Goal: Use online tool/utility: Use online tool/utility

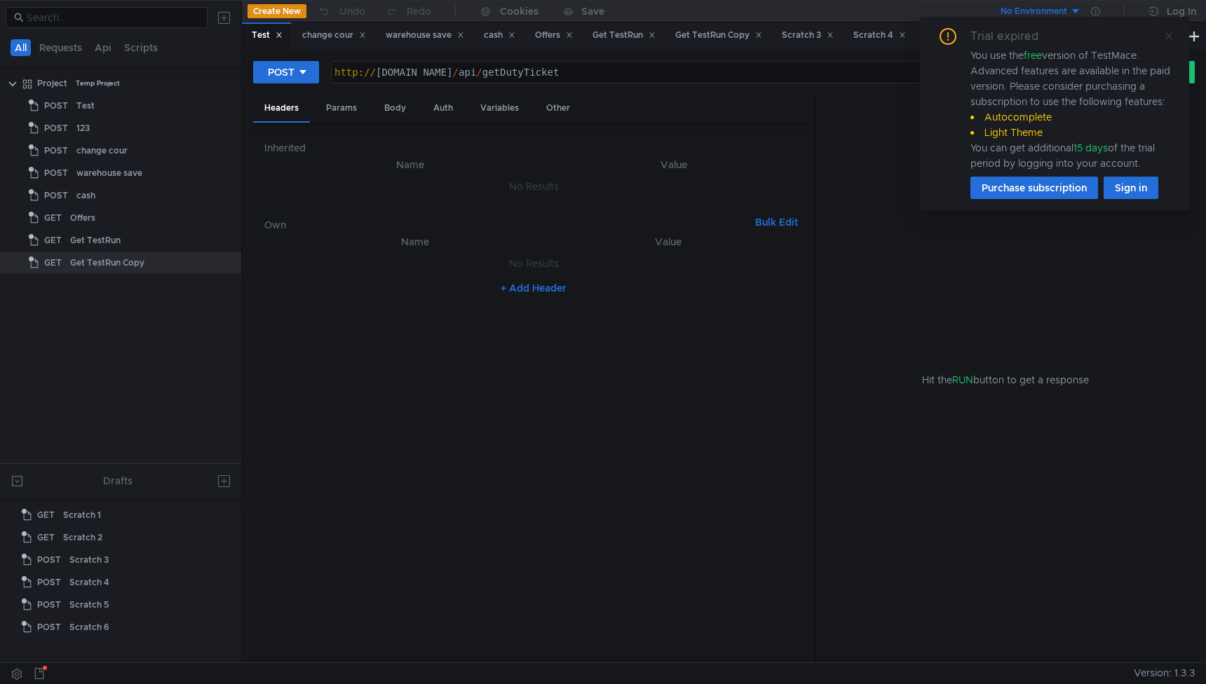
click at [1164, 36] on icon at bounding box center [1169, 36] width 10 height 10
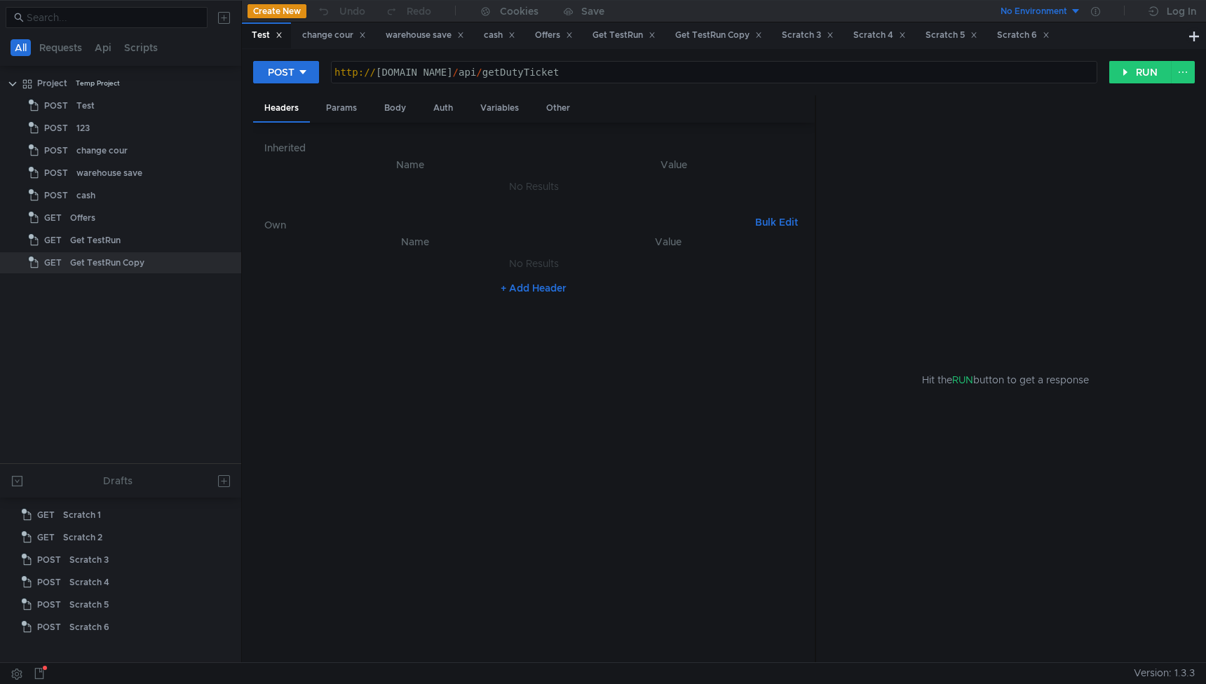
click at [1169, 36] on span at bounding box center [1169, 32] width 10 height 10
click at [1193, 36] on button at bounding box center [1193, 35] width 17 height 17
click at [293, 80] on button "GET" at bounding box center [282, 72] width 59 height 22
click at [287, 117] on li "POST" at bounding box center [283, 124] width 61 height 22
click at [422, 72] on div at bounding box center [714, 84] width 765 height 34
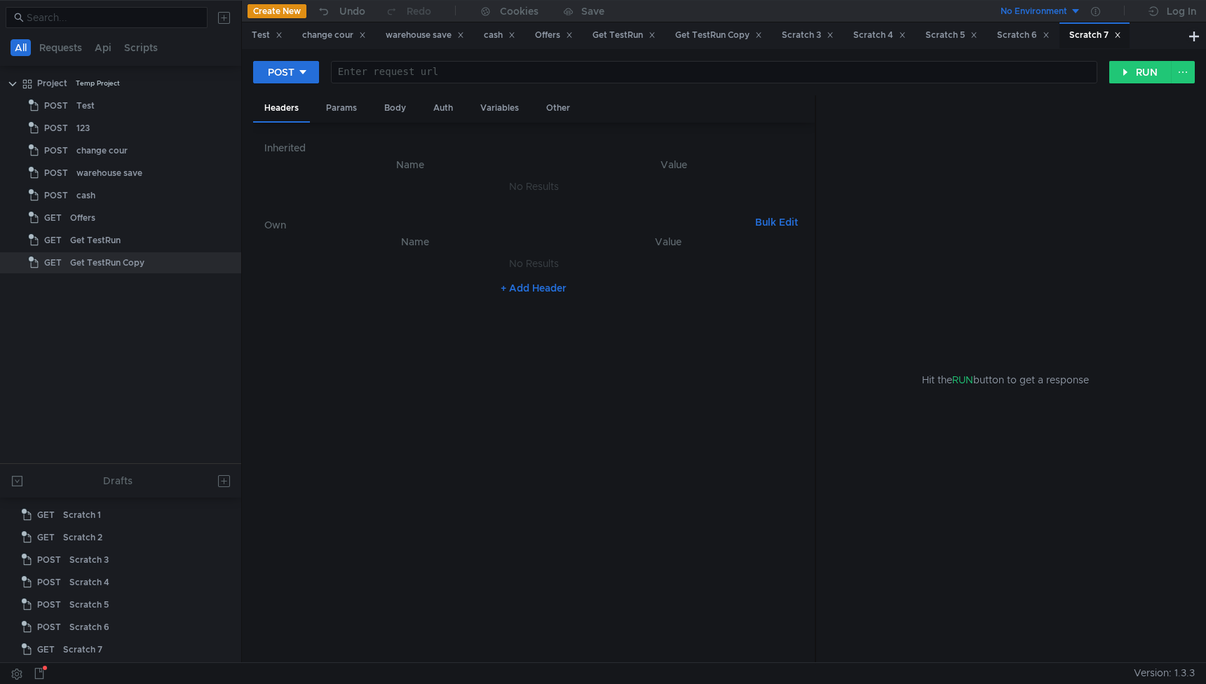
paste textarea "{user_id: "9815732b9efb49fe92e22189d9a6fbaf000500020002",…}"
type textarea "{user_id: "9815732b9efb49fe92e22189d9a6fbaf000500020002",…}"
click at [401, 109] on div "Body" at bounding box center [395, 108] width 44 height 26
click at [426, 250] on div at bounding box center [533, 418] width 539 height 514
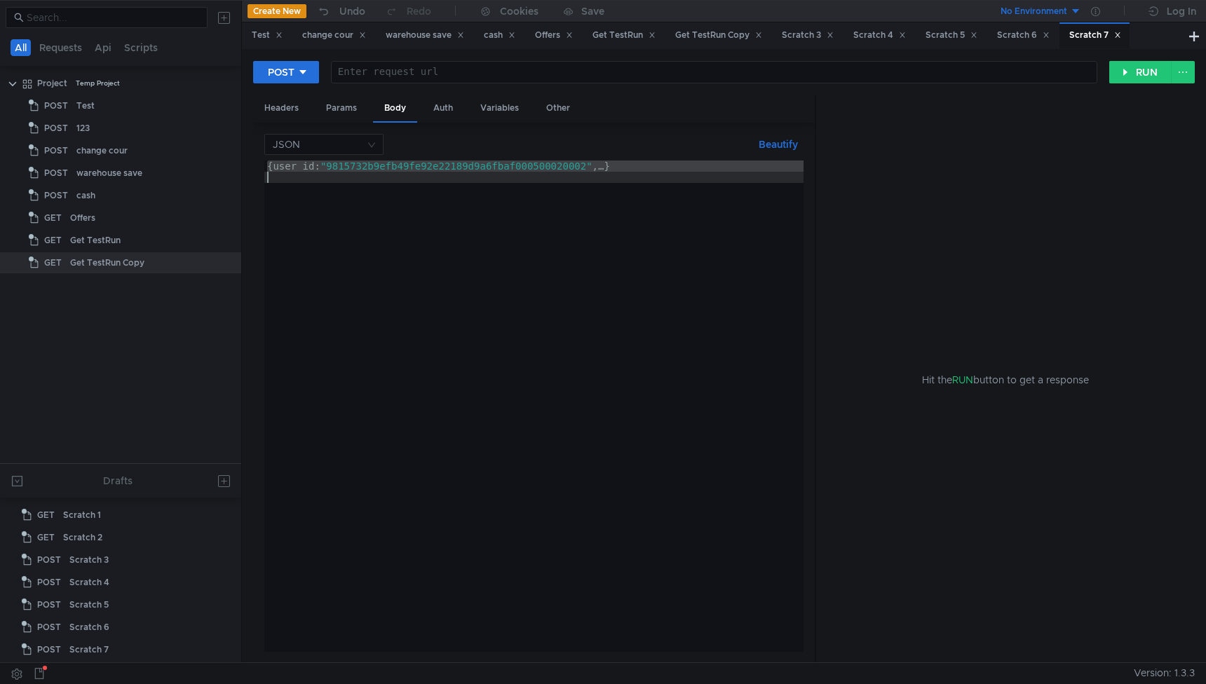
paste textarea ""user_id":"9815732b9efb49fe92e22189d9a6fbaf000500020002","draft_id":"928a681e-c…"
type textarea "{"user_id":"9815732b9efb49fe92e22189d9a6fbaf000500020002","draft_id":"928a681e-…"
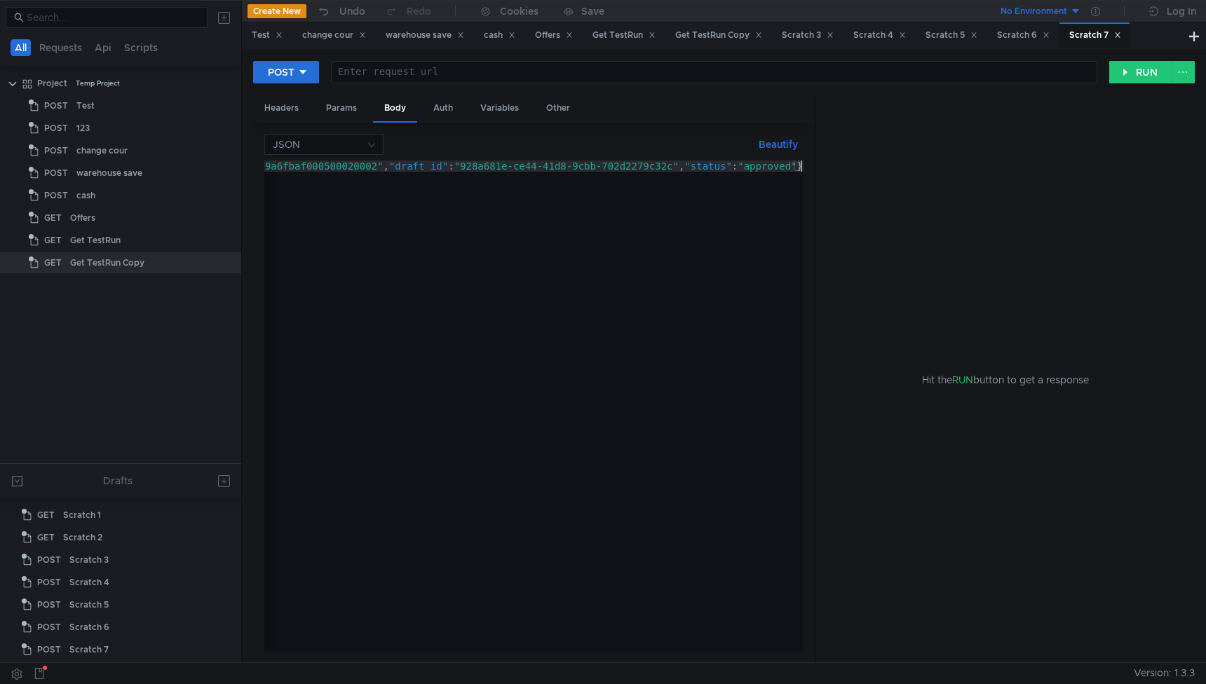
scroll to position [0, 221]
click at [766, 146] on button "Beautify" at bounding box center [778, 144] width 50 height 17
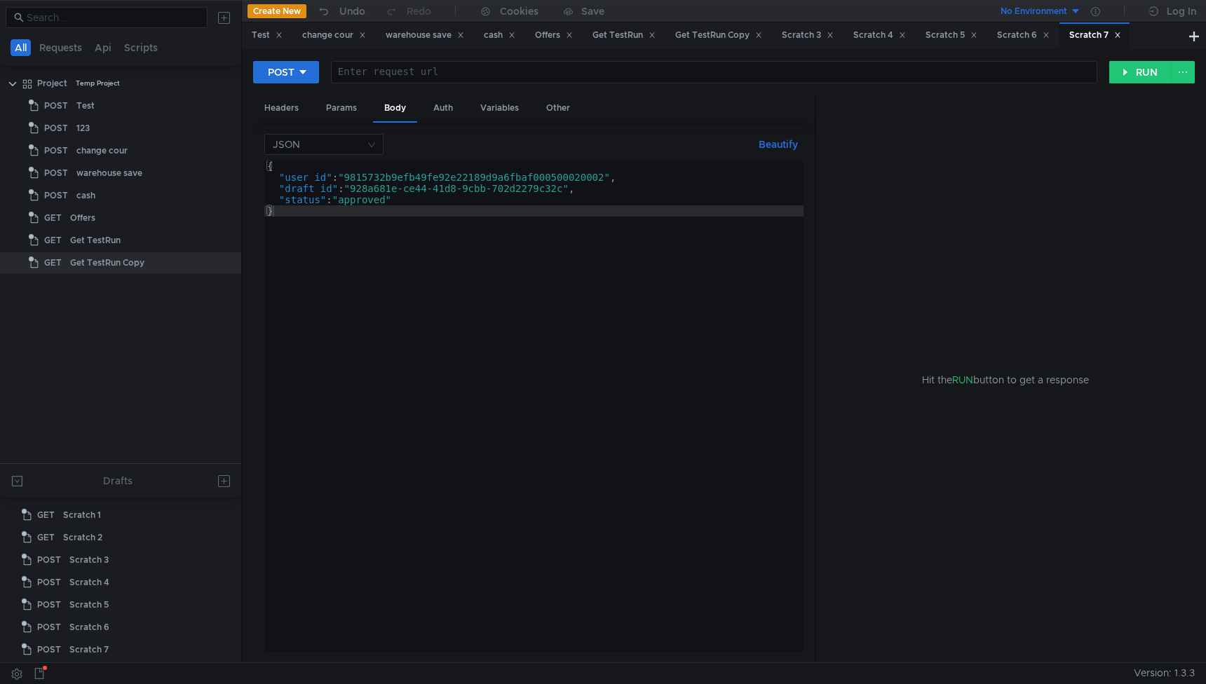
click at [567, 189] on div "{ "user_id" : "9815732b9efb49fe92e22189d9a6fbaf000500020002" , "draft_id" : "92…" at bounding box center [533, 418] width 539 height 514
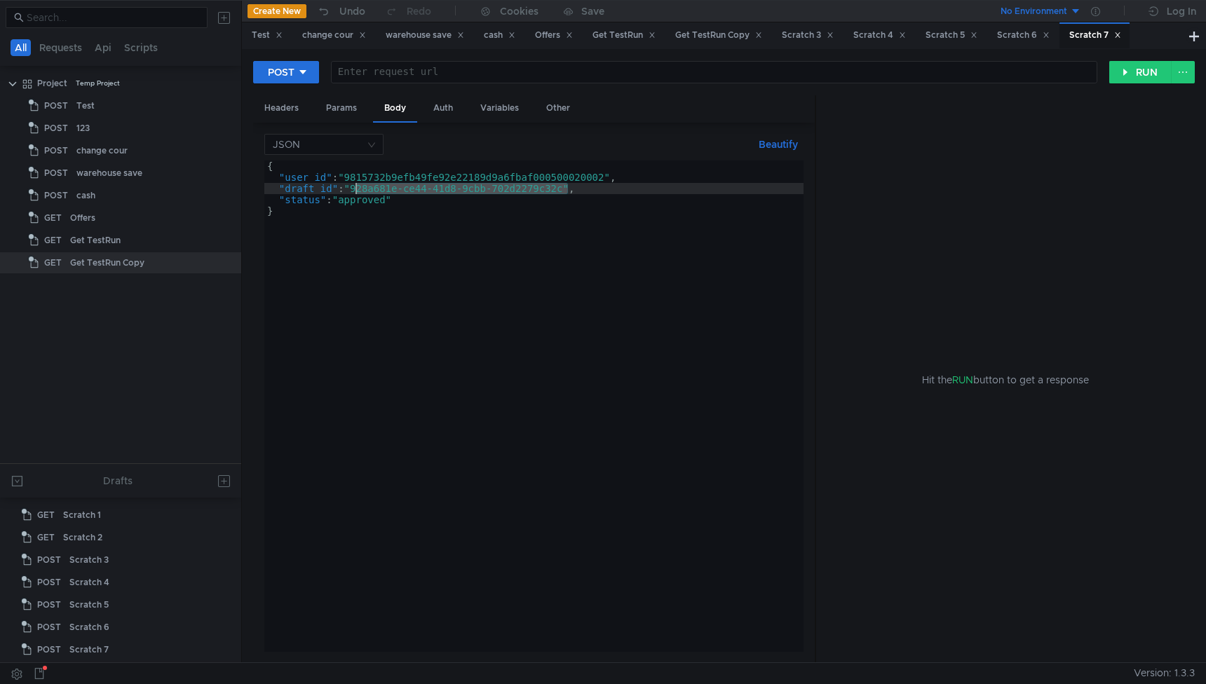
click at [355, 186] on div "{ "user_id" : "9815732b9efb49fe92e22189d9a6fbaf000500020002" , "draft_id" : "92…" at bounding box center [533, 418] width 539 height 514
paste textarea "a55c2d9b-b57b-4eac-9f0e-0745adef946f"
type textarea ""draft_id": "a55c2d9b-b57b-4eac-9f0e-0745adef946f","
click at [292, 112] on div "Headers" at bounding box center [281, 108] width 57 height 26
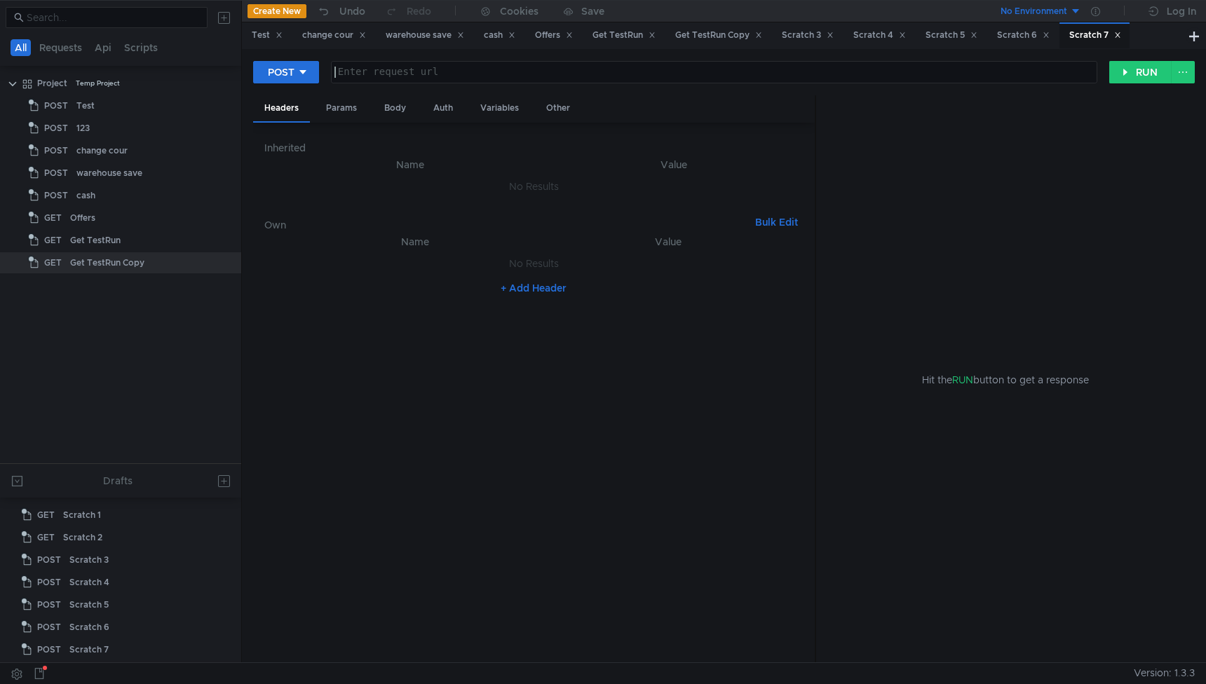
click at [482, 69] on div at bounding box center [714, 84] width 765 height 34
paste textarea "[URL][DOMAIN_NAME]"
type textarea "[URL][DOMAIN_NAME]"
click at [550, 291] on button "+ Add Header" at bounding box center [533, 288] width 77 height 17
click at [574, 280] on td "ההההההההההההההההההההההההההההההההההההההההההההההההההההההההההההההההההההההההההההההה…" at bounding box center [667, 267] width 241 height 34
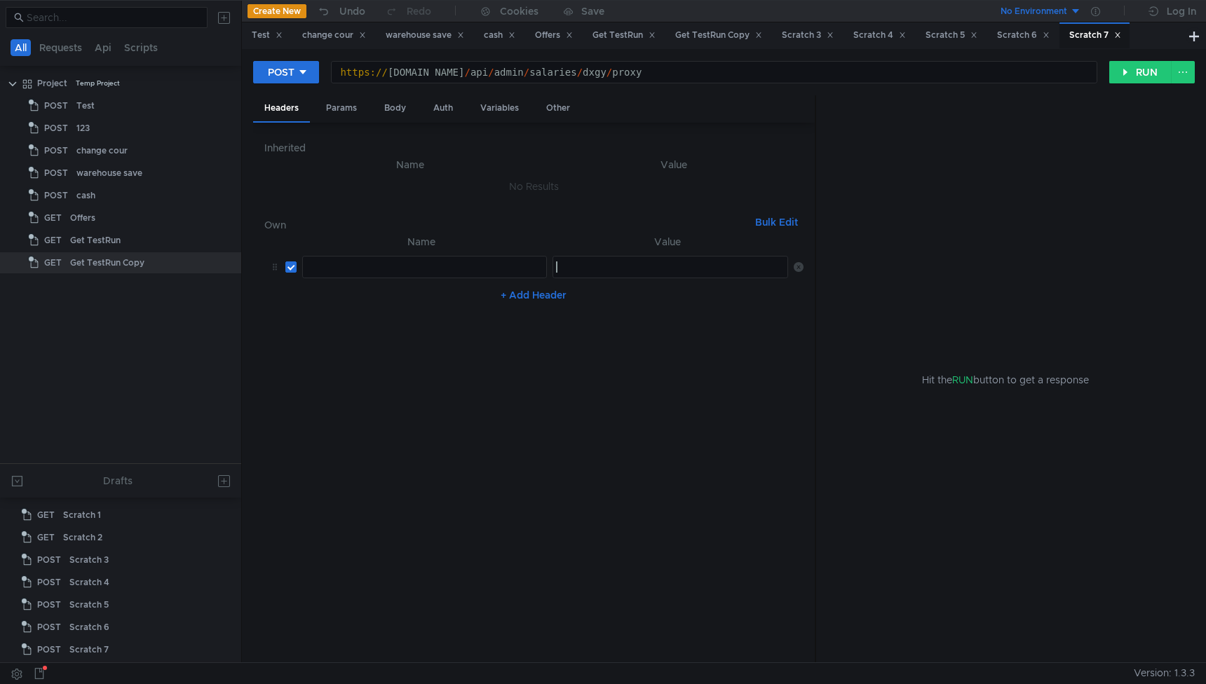
click at [577, 276] on div at bounding box center [671, 278] width 237 height 34
paste textarea "[AUTH_TOKEN]"
type textarea "[AUTH_TOKEN]"
click at [365, 277] on div at bounding box center [424, 278] width 243 height 34
paste textarea "authorization"
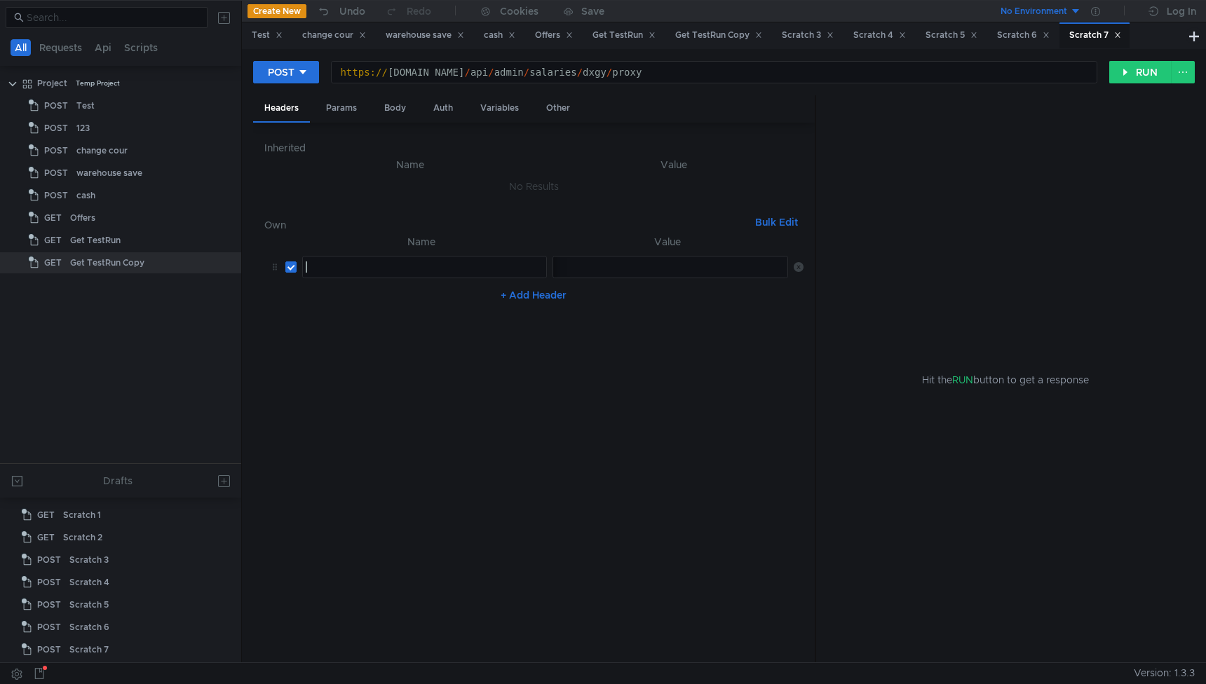
type textarea "authorization"
click at [1110, 75] on button "RUN" at bounding box center [1140, 72] width 62 height 22
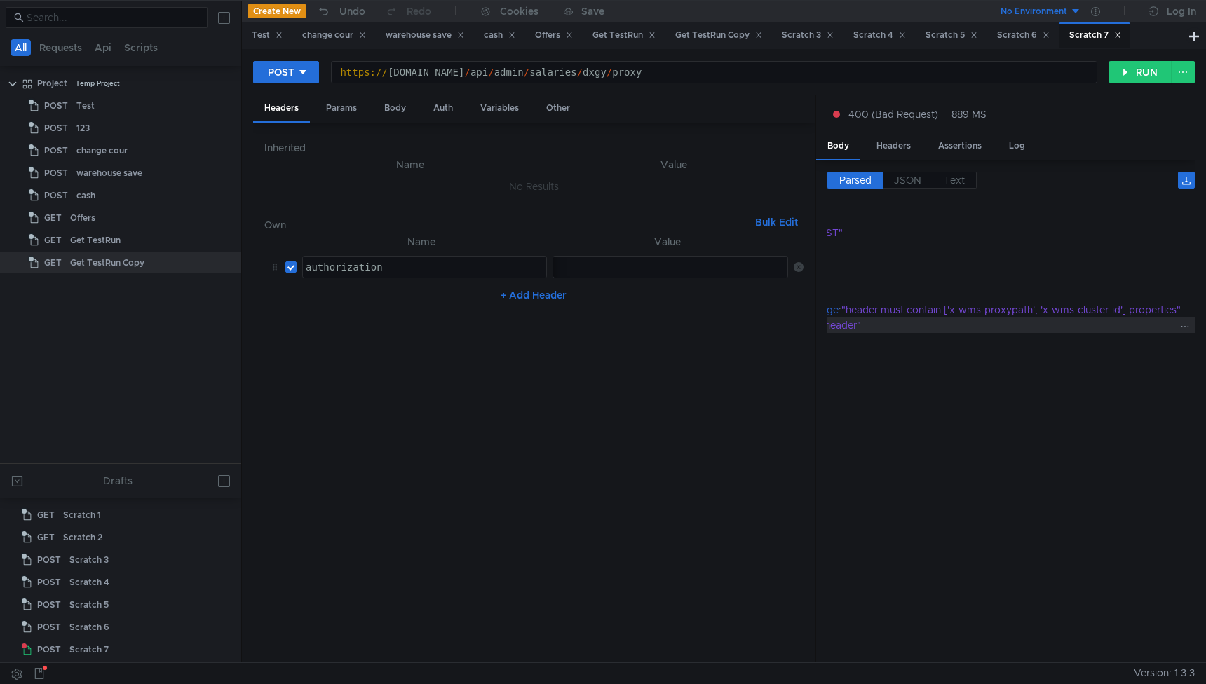
scroll to position [0, 116]
drag, startPoint x: 1037, startPoint y: 312, endPoint x: 953, endPoint y: 311, distance: 84.1
click at [953, 311] on div ""header must contain ['x-wms-proxypath', 'x-wms-cluster-id'] properties"" at bounding box center [1012, 309] width 343 height 15
copy div "x-wms-proxypath'"
click at [551, 290] on button "+ Add Header" at bounding box center [533, 295] width 77 height 17
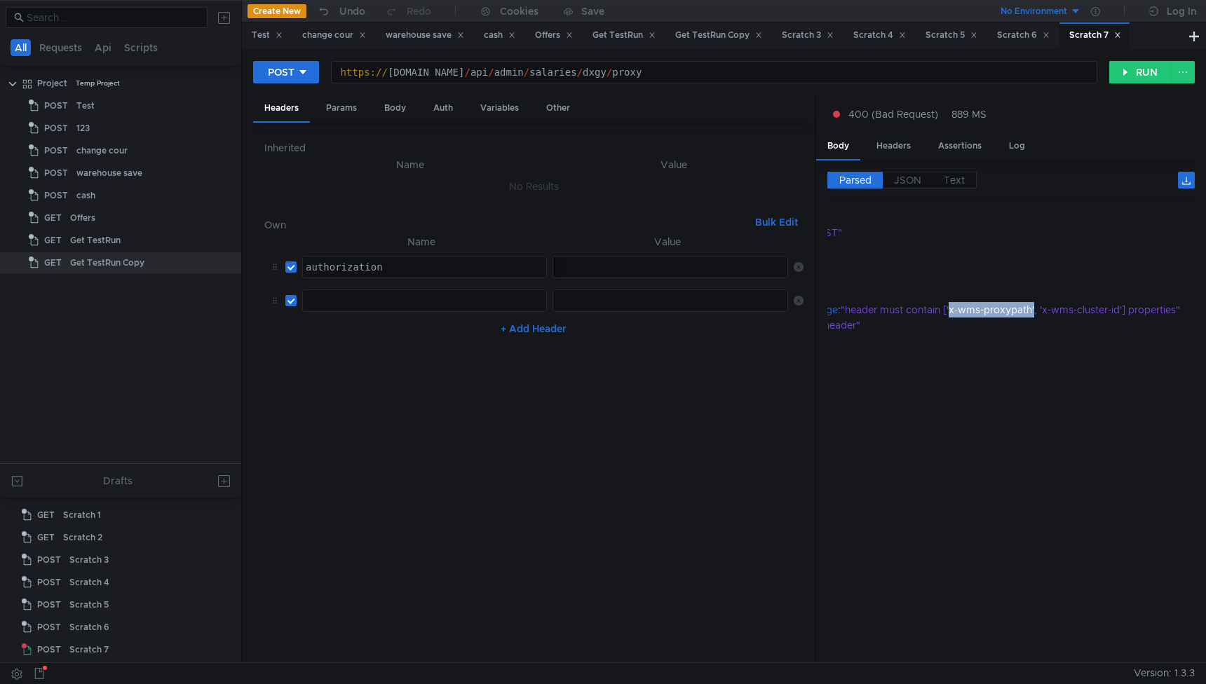
click at [426, 302] on div at bounding box center [424, 312] width 243 height 34
paste textarea "x-wms-proxypath'"
type textarea "x-wms-proxypath"
drag, startPoint x: 1124, startPoint y: 310, endPoint x: 1046, endPoint y: 312, distance: 77.8
click at [1046, 312] on div ""header must contain ['x-wms-proxypath', 'x-wms-cluster-id'] properties"" at bounding box center [1012, 309] width 343 height 15
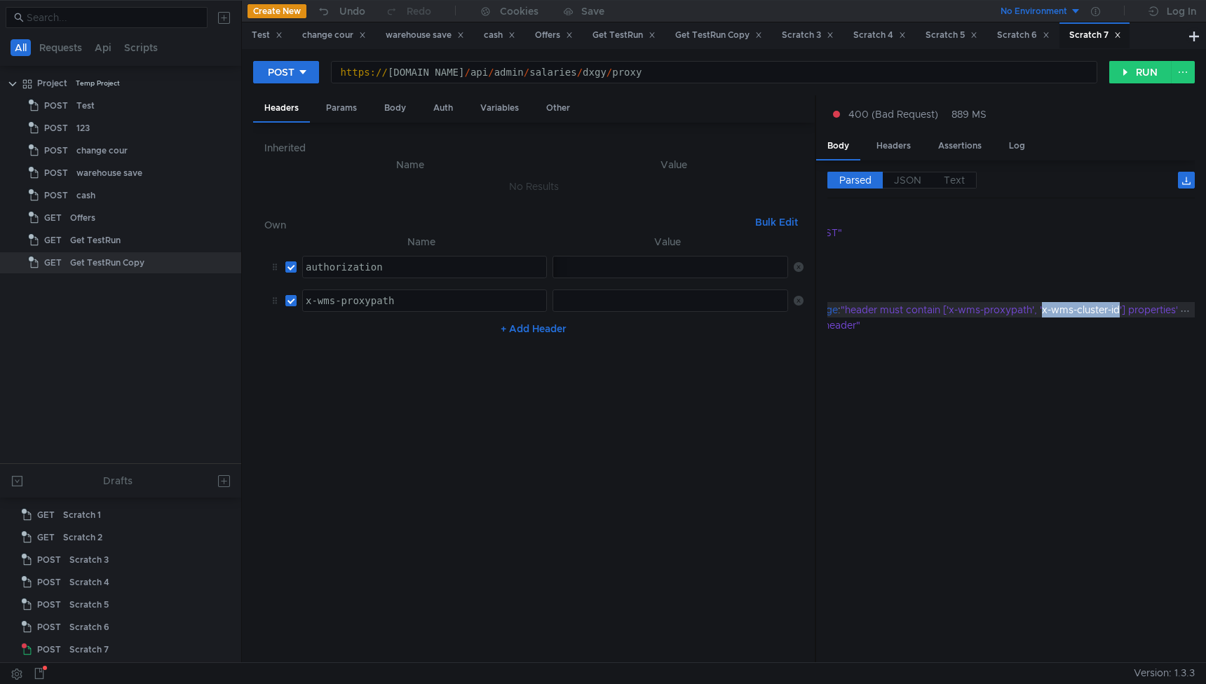
copy div "x-wms-cluster-id"
click at [522, 331] on button "+ Add Header" at bounding box center [533, 328] width 77 height 17
click at [454, 334] on div at bounding box center [424, 346] width 243 height 34
paste textarea "x-wms-cluster-id"
type textarea "x-wms-cluster-id"
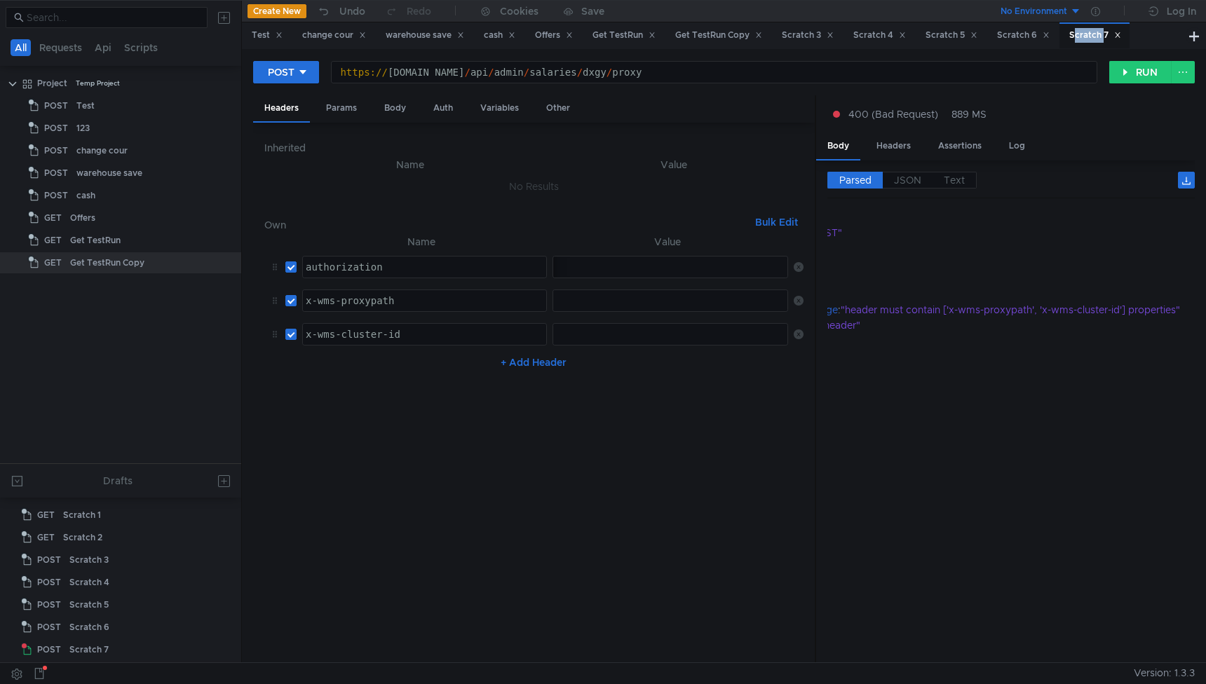
click at [747, 145] on h6 "Inherited" at bounding box center [533, 148] width 539 height 17
click at [1193, 34] on button at bounding box center [1193, 35] width 17 height 17
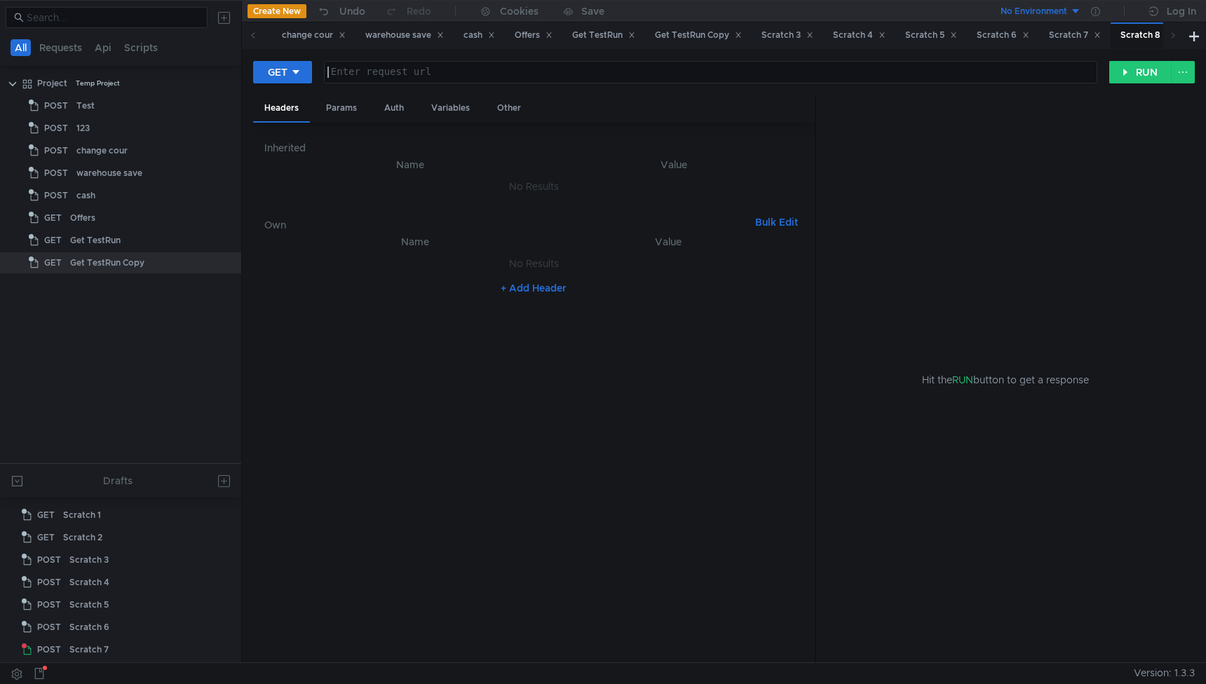
click at [463, 81] on div at bounding box center [711, 84] width 772 height 34
paste textarea "https://wms.lavka.tst.yandex.net/api/supply/admin/salaries/bonus/approve"
type textarea "https://wms.lavka.tst.yandex.net/api/supply/admin/salaries/bonus/approve"
click at [269, 66] on div "GET" at bounding box center [278, 71] width 20 height 15
click at [284, 123] on li "POST" at bounding box center [283, 124] width 61 height 22
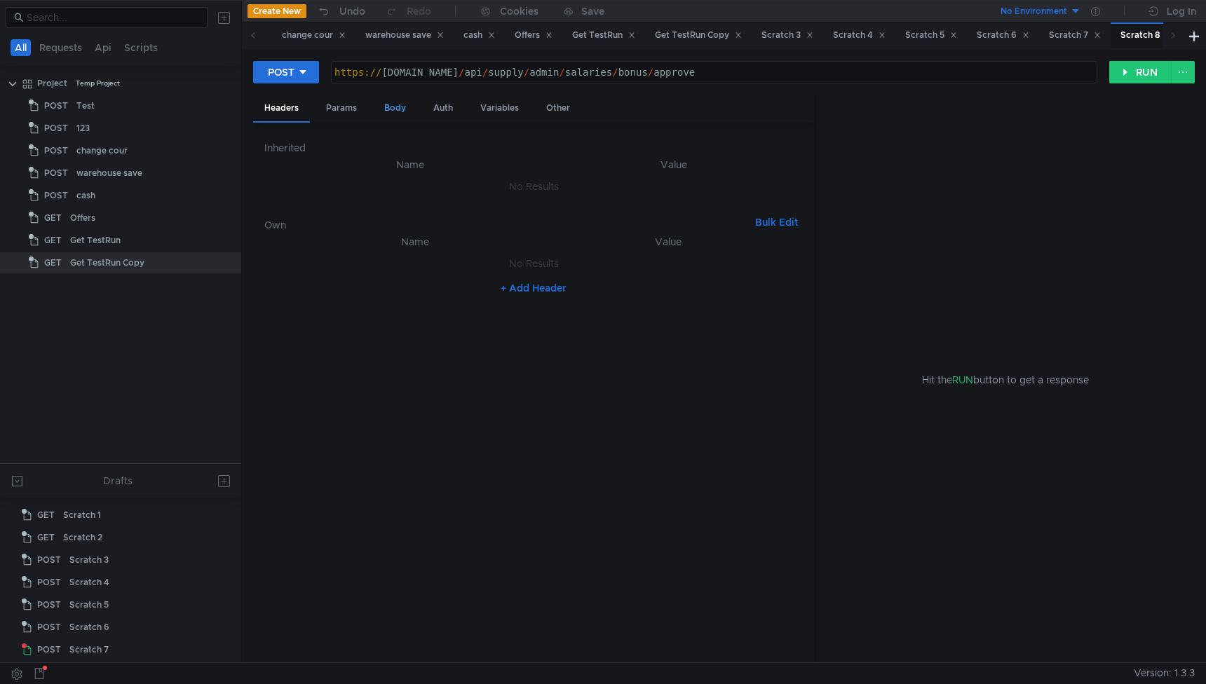
click at [401, 113] on div "Body" at bounding box center [395, 108] width 44 height 26
click at [517, 297] on div at bounding box center [533, 418] width 539 height 514
paste textarea "{"bonus_id":"5934315546bc4874aeb0a4c2409dda91000400020001","revision":1422}"
type textarea "{"bonus_id":"5934315546bc4874aeb0a4c2409dda91000400020001","revision":1422}"
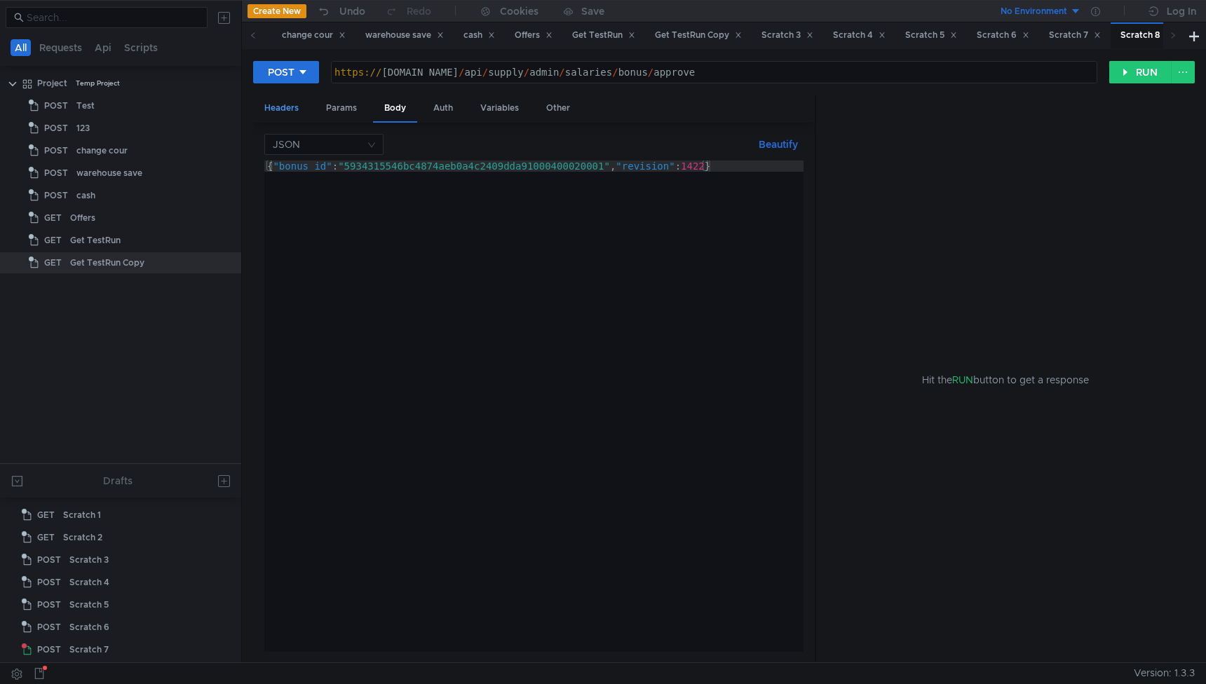
click at [300, 106] on div "Headers" at bounding box center [281, 108] width 57 height 26
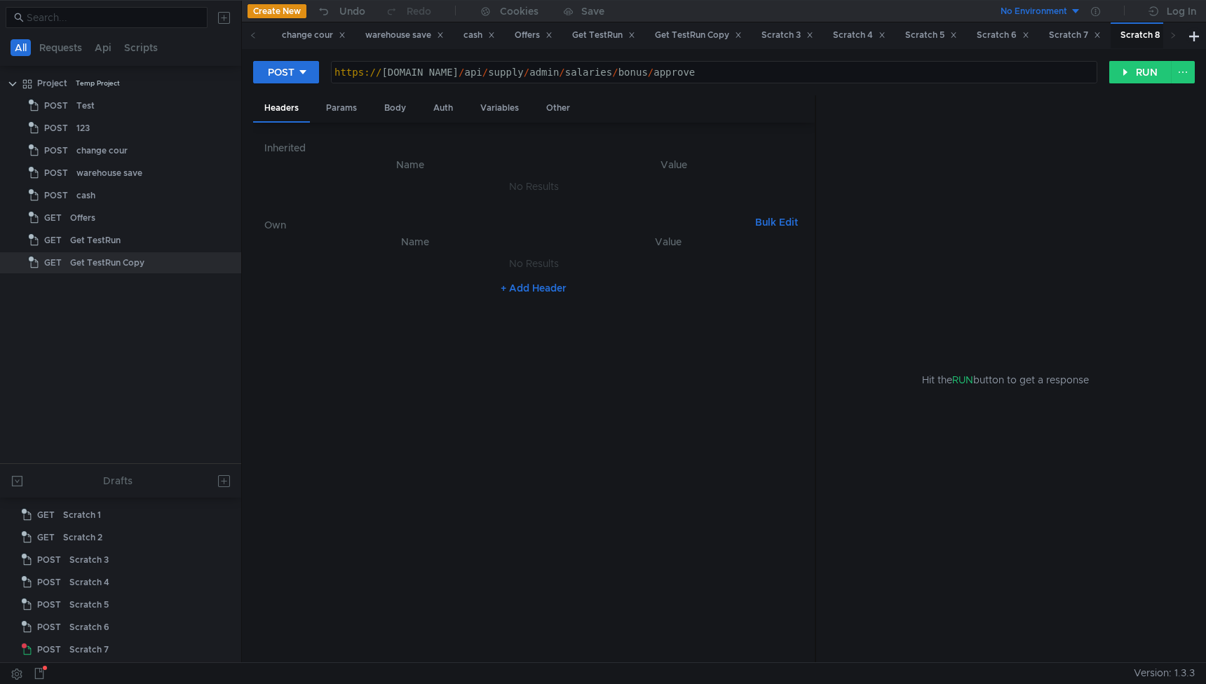
click at [516, 290] on button "+ Add Header" at bounding box center [533, 288] width 77 height 17
click at [602, 272] on div at bounding box center [671, 278] width 237 height 34
paste textarea "[AUTH_TOKEN]"
type textarea "[AUTH_TOKEN]"
click at [421, 268] on div at bounding box center [424, 278] width 243 height 34
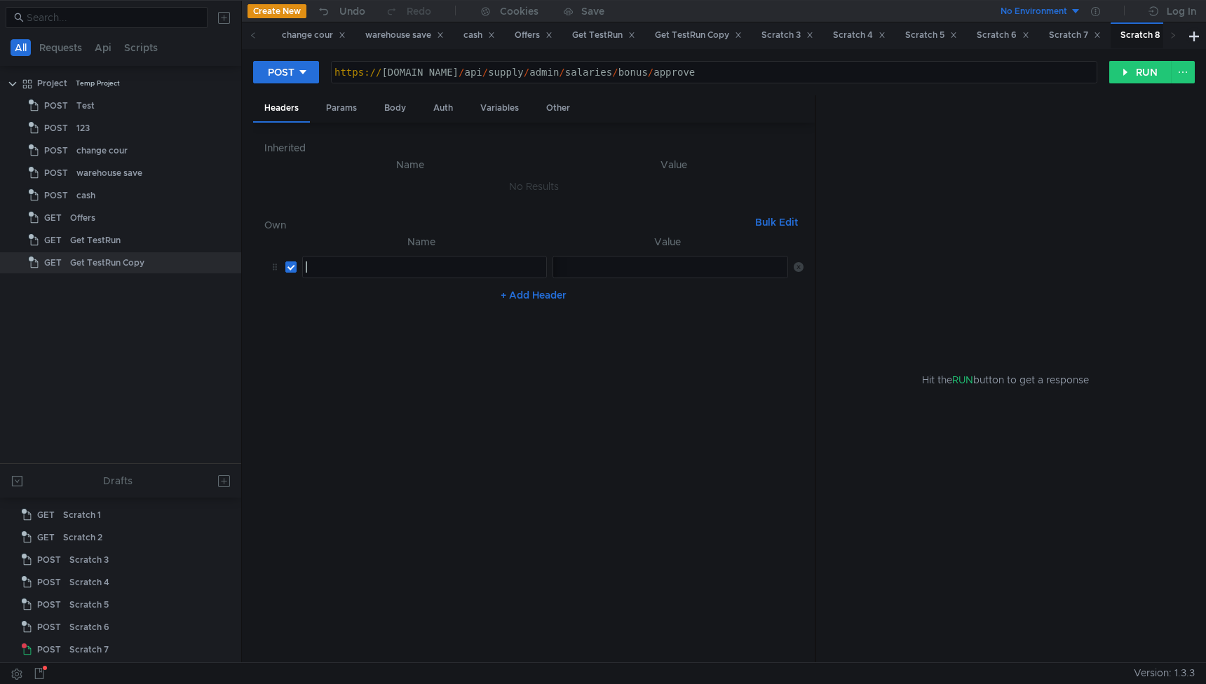
paste textarea "authorization"
drag, startPoint x: 310, startPoint y: 268, endPoint x: 302, endPoint y: 268, distance: 7.7
click at [303, 268] on div "authorization" at bounding box center [424, 278] width 243 height 34
type textarea "Аuthorization"
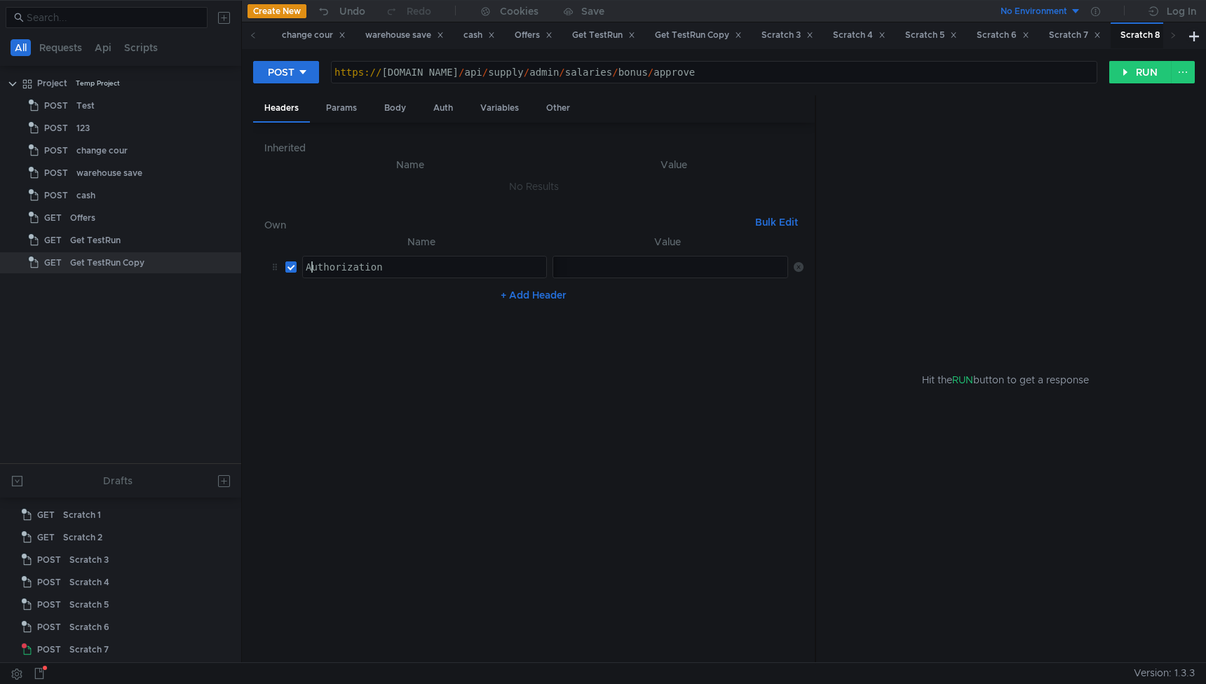
click at [344, 312] on nz-table "Name Value Аuthorization Аuthorization הההההההההההההההההההההההההההההההההההההההה…" at bounding box center [533, 442] width 539 height 419
click at [381, 105] on div "Body" at bounding box center [395, 108] width 44 height 26
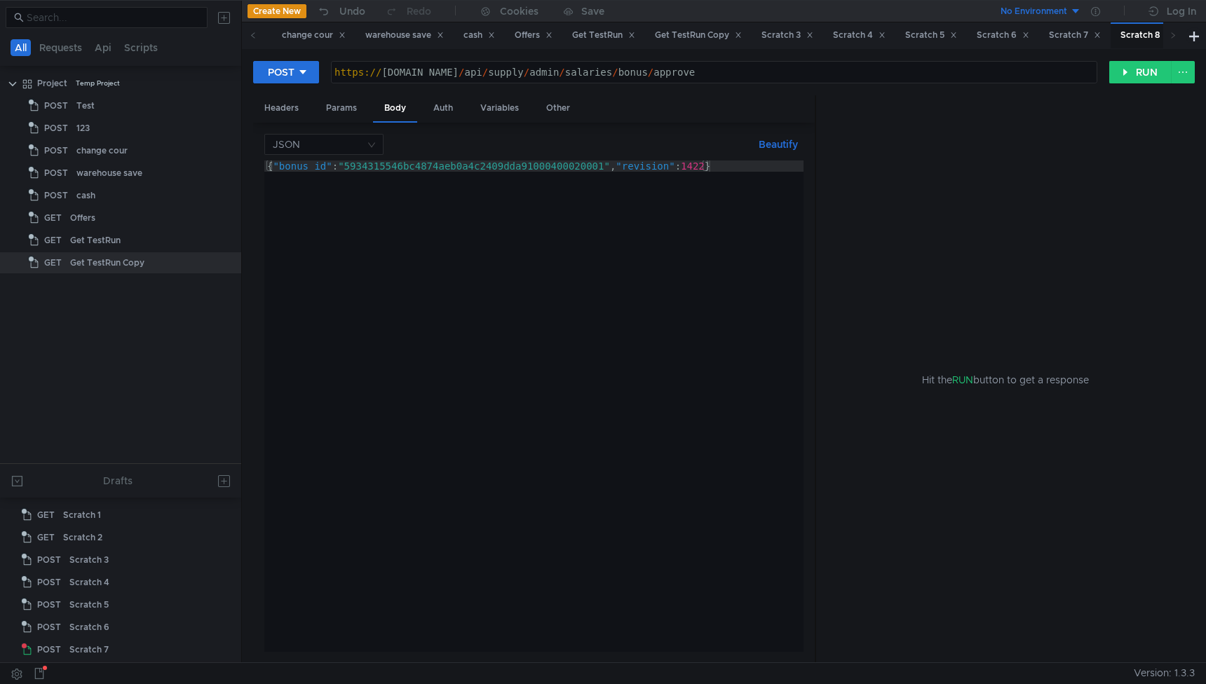
click at [485, 170] on div "{ "bonus_id" : "5934315546bc4874aeb0a4c2409dda91000400020001" , "revision" : 14…" at bounding box center [533, 418] width 539 height 514
paste textarea "b37dcb06691a493db64787e758801e50000200020000"
type textarea "{"bonus_id":"b37dcb06691a493db64787e758801e50000200020000","revision":1422}"
click at [1116, 74] on button "RUN" at bounding box center [1140, 72] width 62 height 22
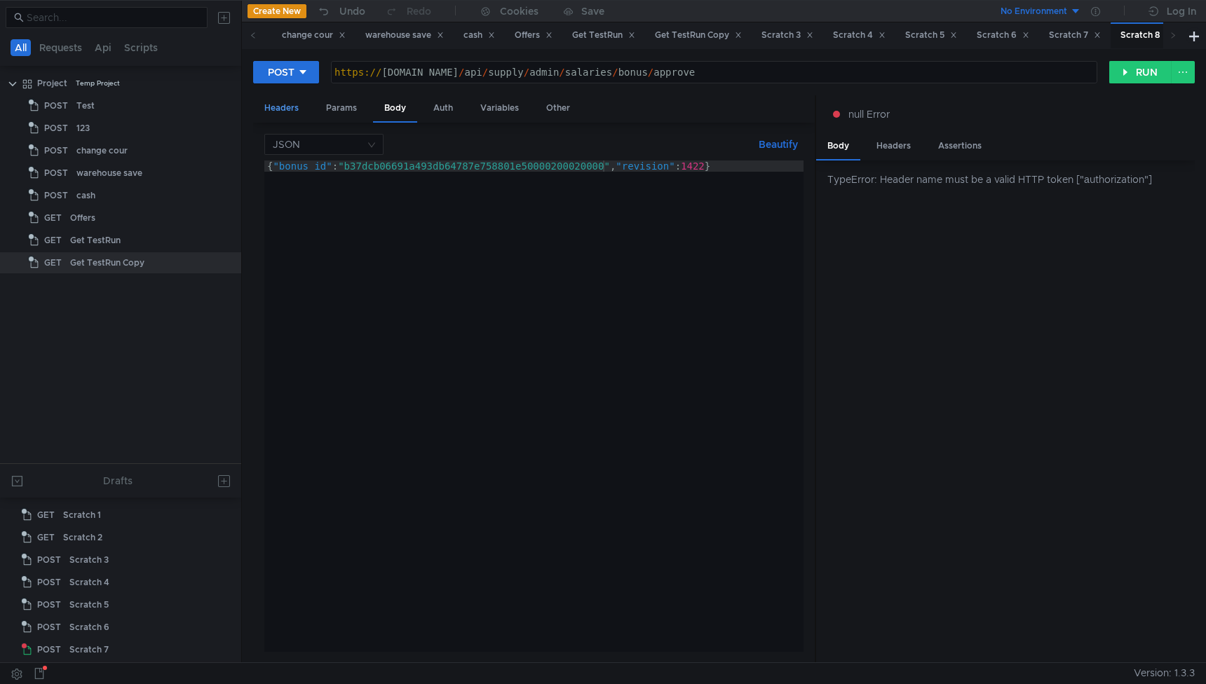
click at [286, 109] on div "Headers" at bounding box center [281, 108] width 57 height 26
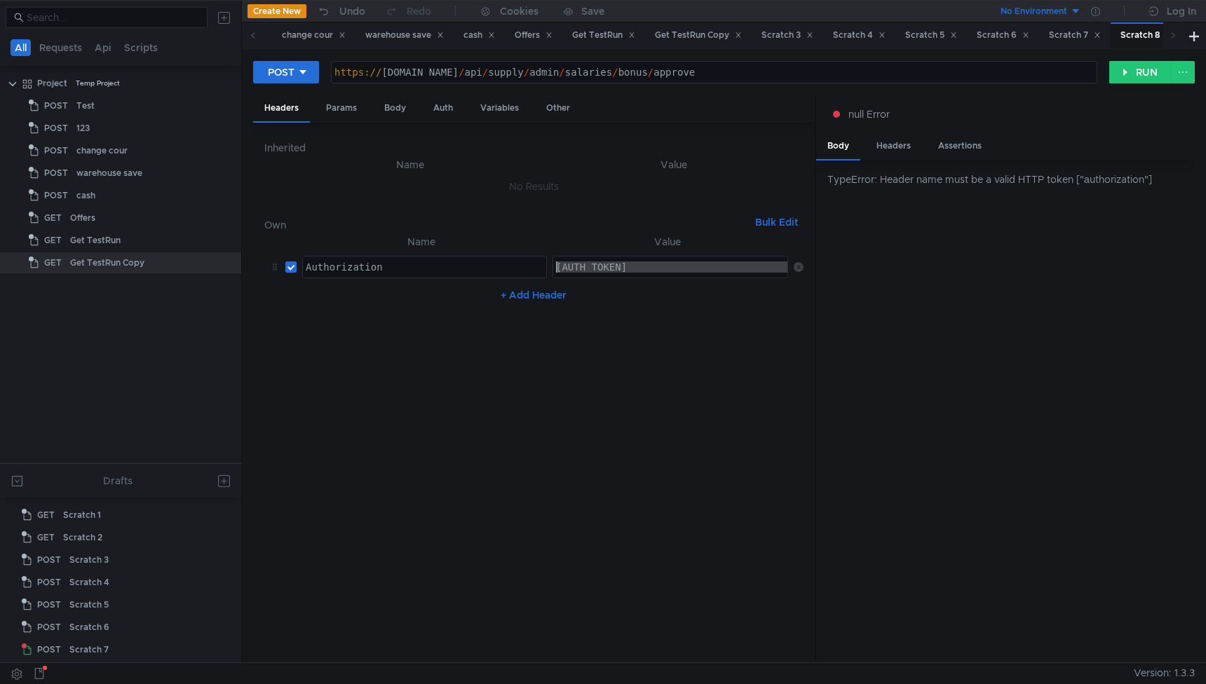
drag, startPoint x: 596, startPoint y: 264, endPoint x: 403, endPoint y: 262, distance: 192.8
click at [403, 262] on tr "Аuthorization Аuthorization ההההההההההההההההההההההההההההההההההההההההההההההההההה…" at bounding box center [533, 267] width 539 height 34
click at [556, 387] on nz-table "Name Value Аuthorization Аuthorization הההההההההההההההההההההההההההההההההההההההה…" at bounding box center [533, 442] width 539 height 419
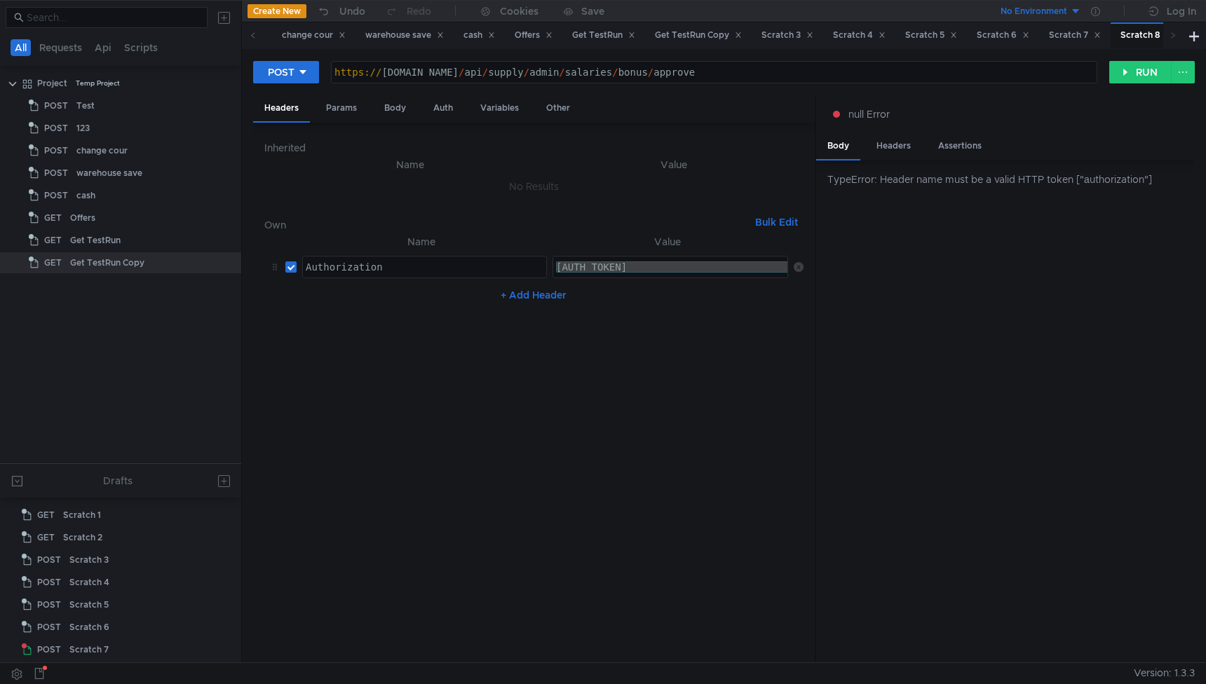
click at [799, 266] on icon at bounding box center [799, 267] width 10 height 10
click at [447, 107] on div "Auth" at bounding box center [443, 108] width 42 height 26
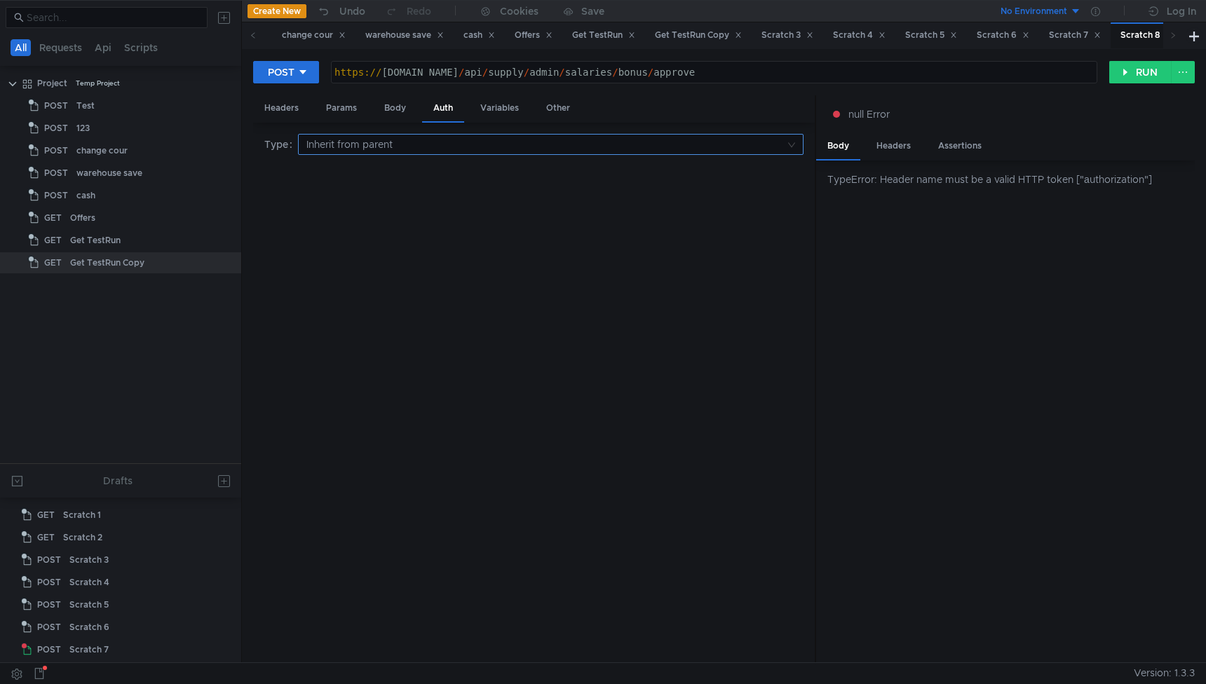
click at [345, 149] on input at bounding box center [545, 145] width 479 height 20
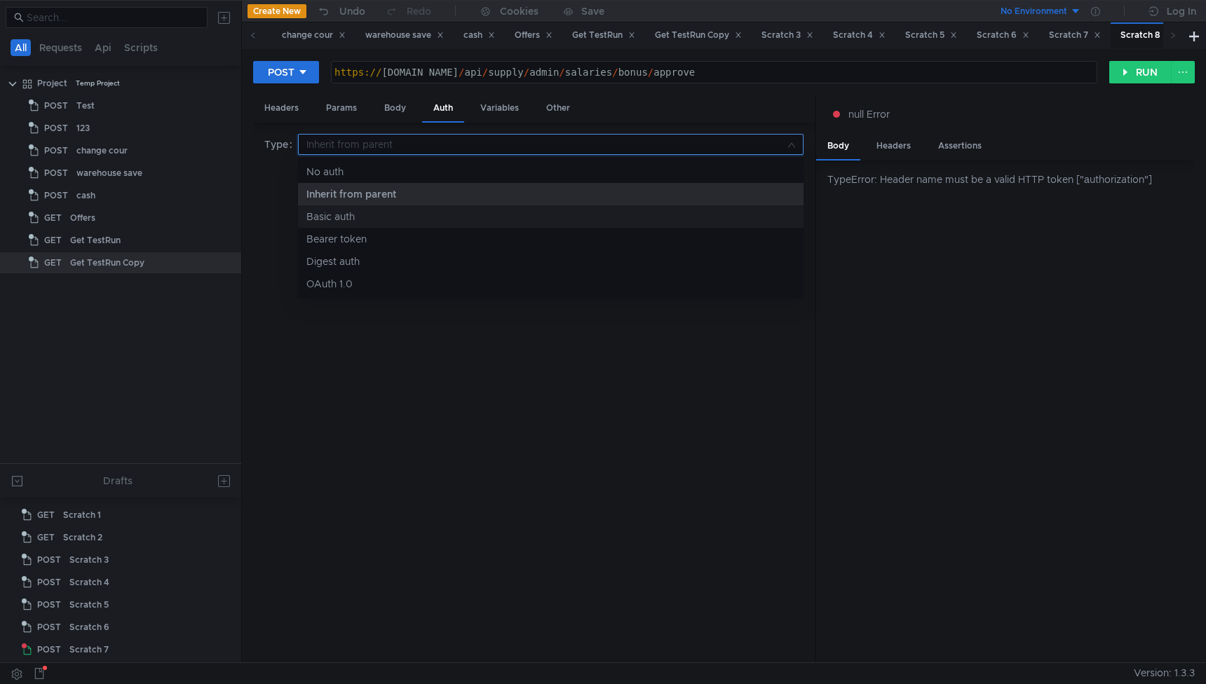
click at [337, 213] on div "Basic auth" at bounding box center [550, 216] width 489 height 15
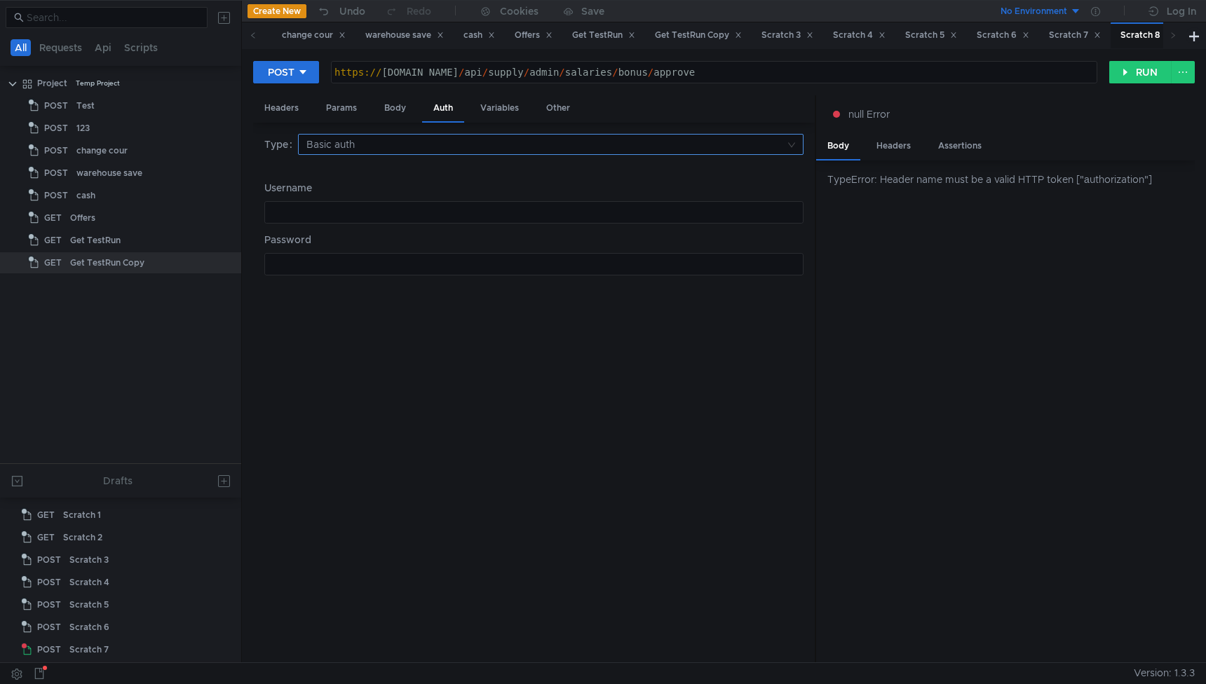
click at [361, 142] on input at bounding box center [545, 145] width 479 height 20
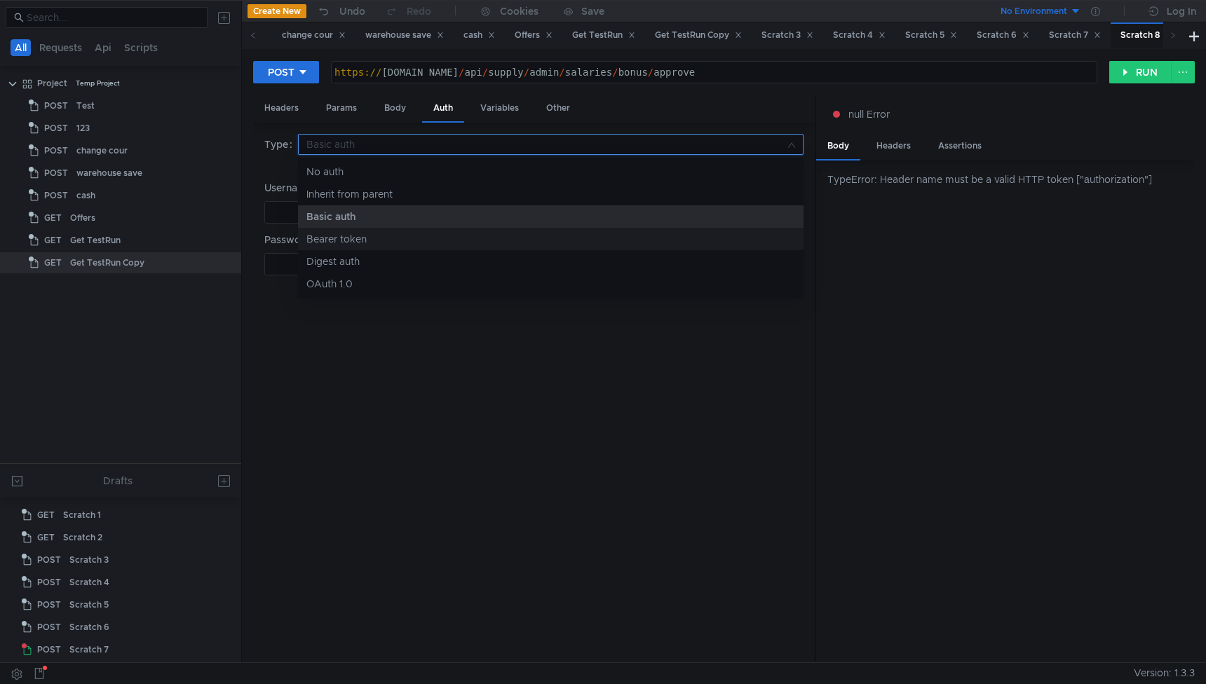
click at [336, 238] on div "Bearer token" at bounding box center [550, 238] width 489 height 15
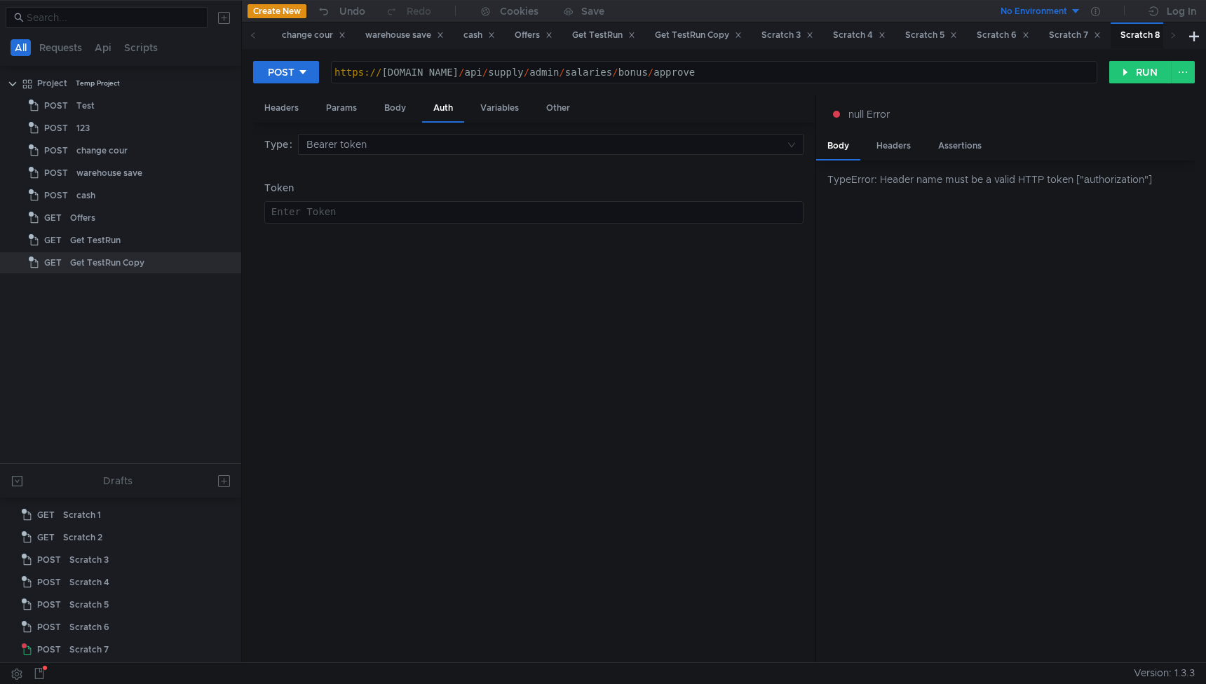
click at [334, 221] on div at bounding box center [534, 224] width 538 height 34
paste textarea "[AUTH_TOKEN]"
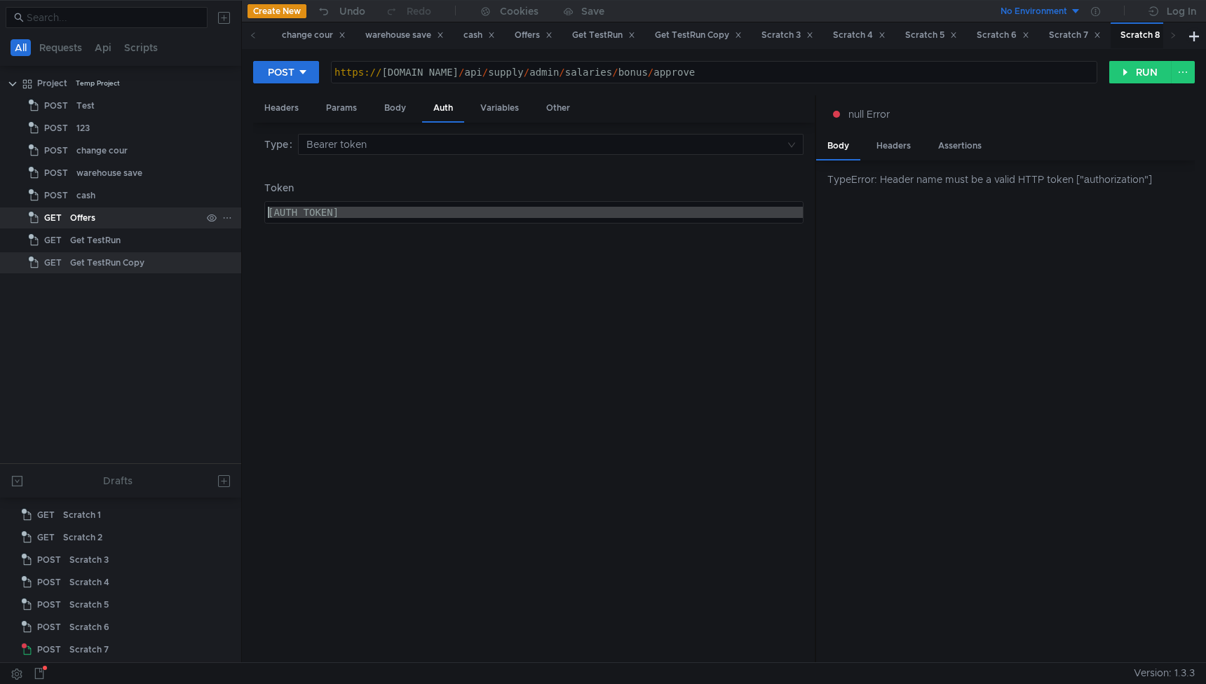
drag, startPoint x: 315, startPoint y: 215, endPoint x: 135, endPoint y: 217, distance: 180.2
click at [135, 217] on as-split "All Requests Api Scripts Project Temp Project POST Test POST 123 POST change co…" at bounding box center [603, 331] width 1206 height 662
click at [271, 206] on div "[AUTH_TOKEN]" at bounding box center [534, 212] width 538 height 21
type textarea "eyJ1c2VyX2lkIjoiOTgxNTczMmI5ZWZiNDlmZTkyZTIyMTg5ZDlhNmZiYWYwMDA1MDAwMjAwMDIiLCJ…"
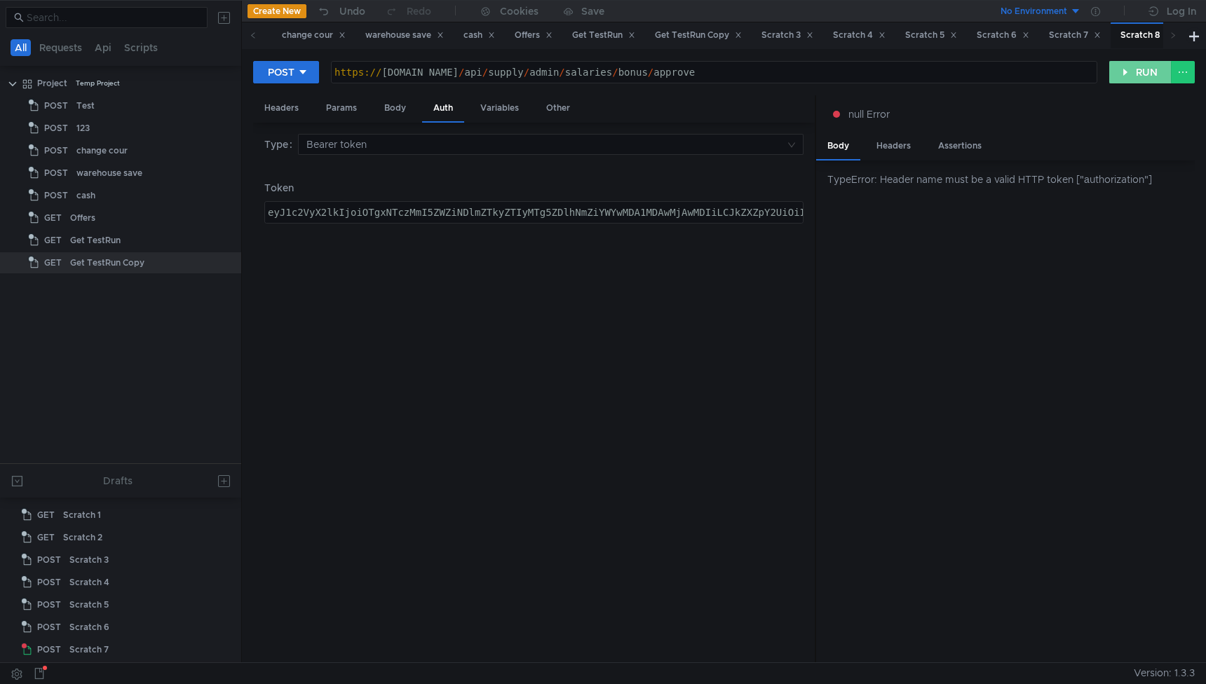
click at [1135, 74] on button "RUN" at bounding box center [1140, 72] width 62 height 22
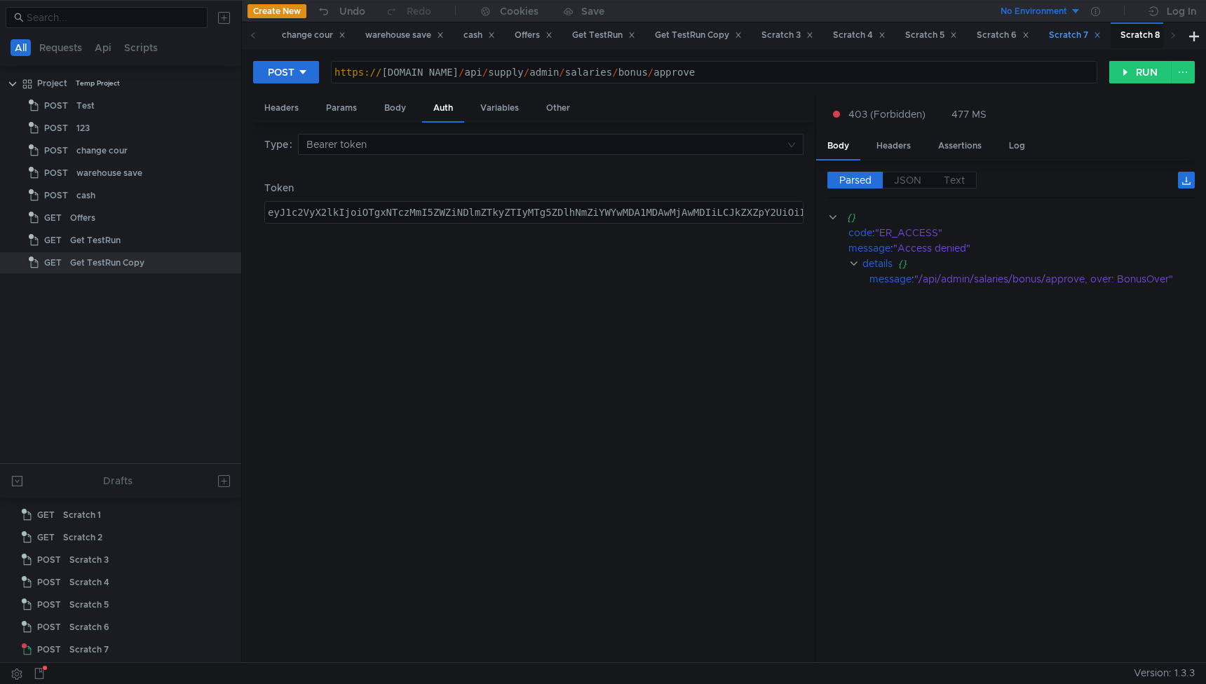
click at [1087, 36] on div "Scratch 7" at bounding box center [1075, 35] width 52 height 15
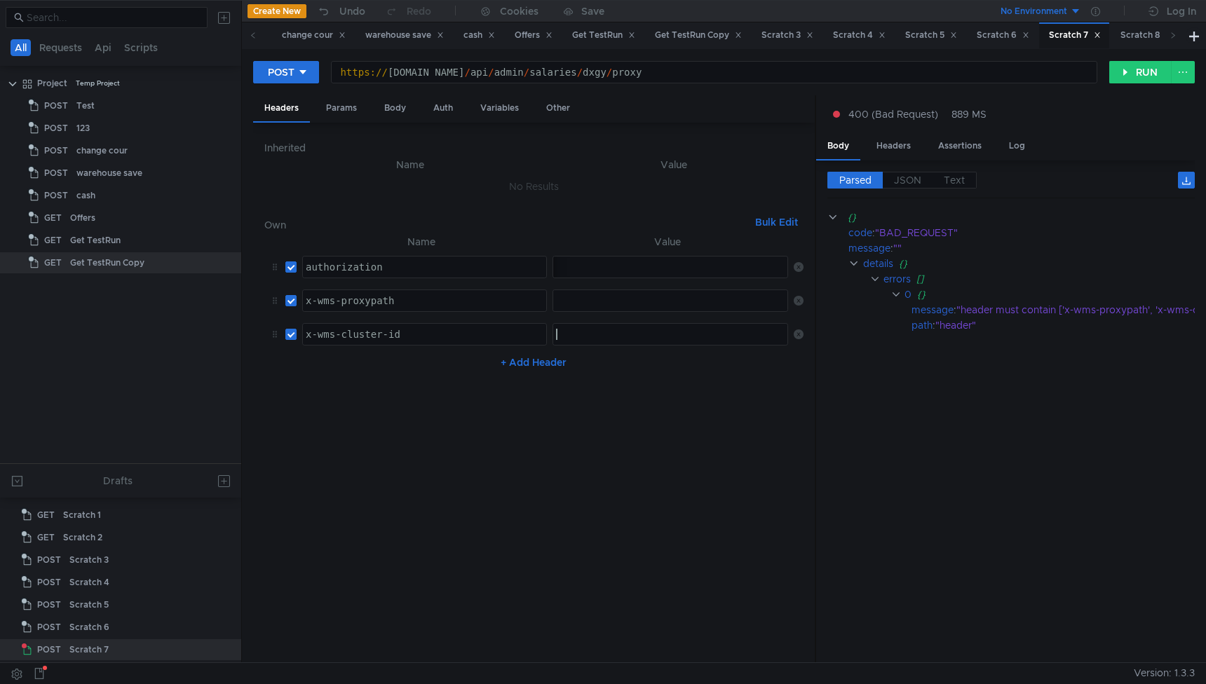
click at [583, 334] on div at bounding box center [671, 346] width 237 height 34
paste textarea "fb58c1fd37b64eb791e5f5c87feab667000500020002"
type textarea "fb58c1fd37b64eb791e5f5c87feab667000500020002"
click at [625, 302] on div at bounding box center [671, 312] width 237 height 34
paste textarea "/admin/grocery-dxgy-registry/drafts/v1/view"
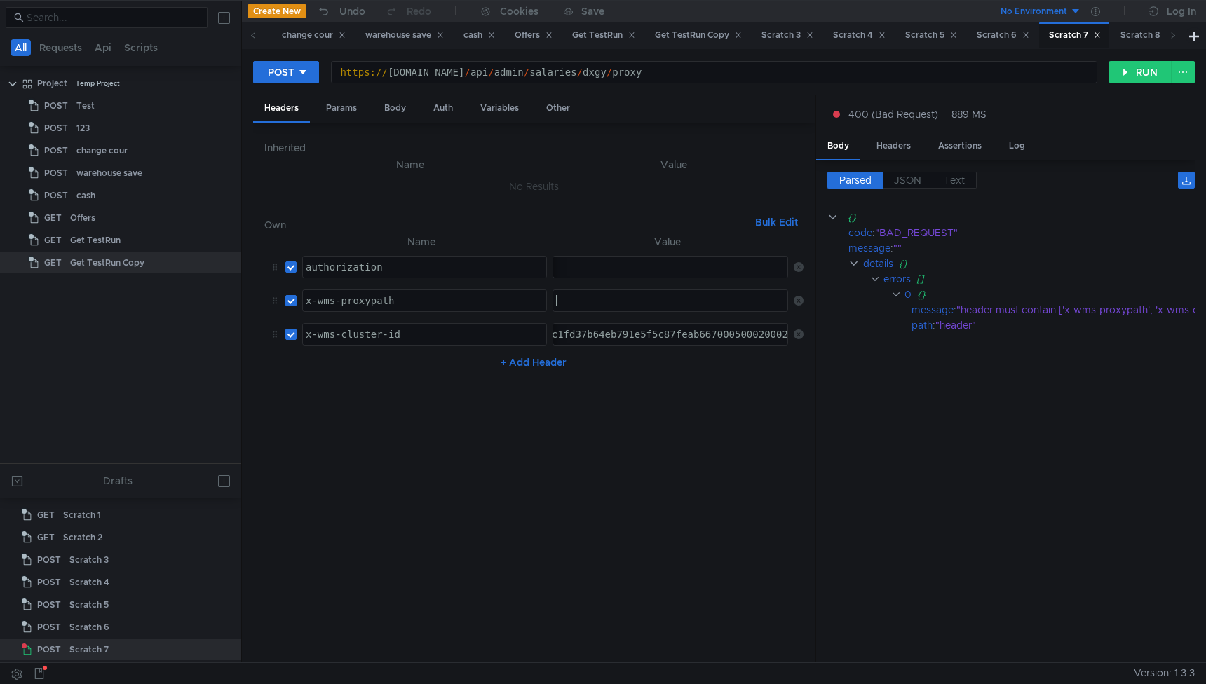
type textarea "/admin/grocery-dxgy-registry/drafts/v1/view"
click at [779, 301] on div "/admin/grocery-dxgy-registry/drafts/v1/view" at bounding box center [660, 312] width 259 height 34
click at [1145, 37] on div "Scratch 8" at bounding box center [1146, 35] width 52 height 15
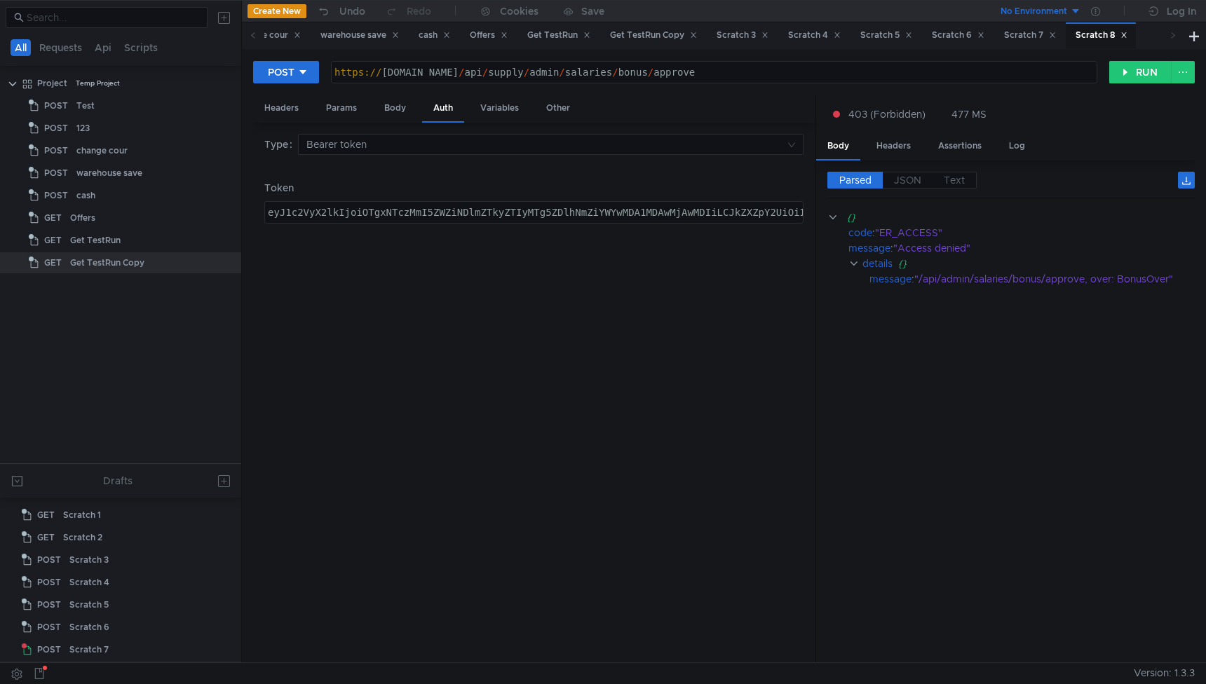
scroll to position [22, 0]
click at [747, 75] on div "https:// wms.lavka.tst.yandex.net / api / supply / admin / salaries / bonus / a…" at bounding box center [714, 84] width 765 height 34
click at [1033, 34] on div "Scratch 7" at bounding box center [1030, 35] width 52 height 15
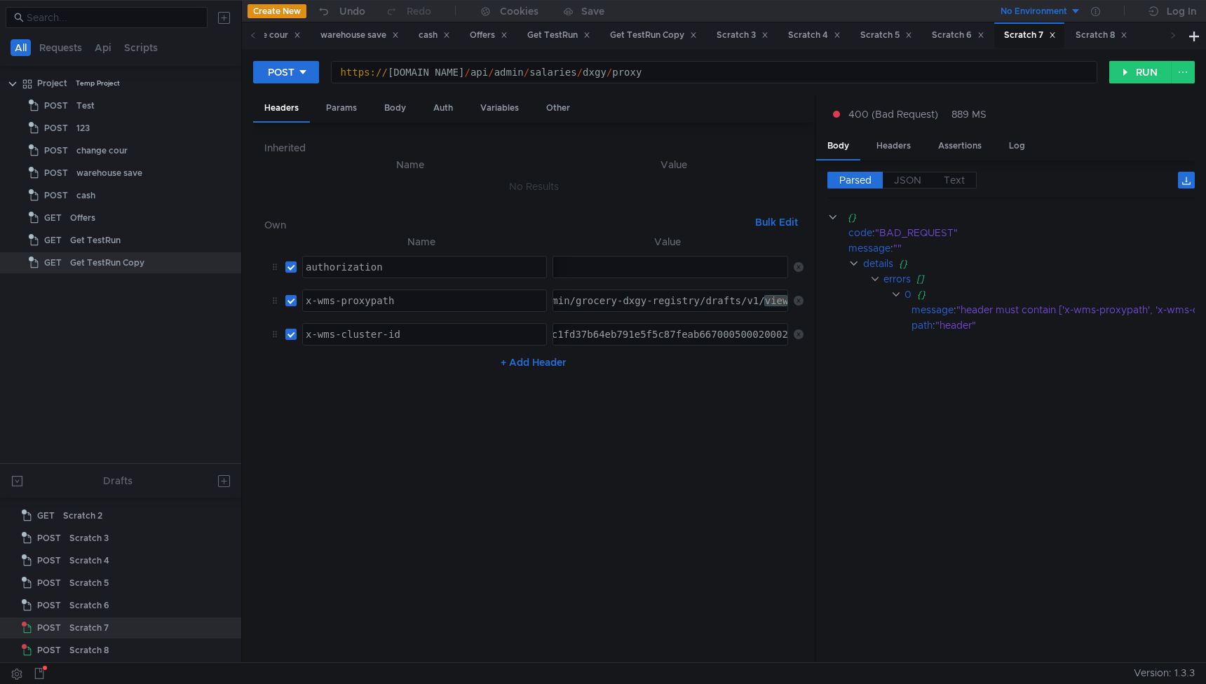
click at [768, 303] on div "/admin/grocery-dxgy-registry/drafts/v1/view" at bounding box center [660, 312] width 259 height 34
paste textarea "approve"
type textarea "/admin/grocery-dxgy-registry/drafts/v1/approve"
click at [1138, 71] on button "RUN" at bounding box center [1140, 72] width 62 height 22
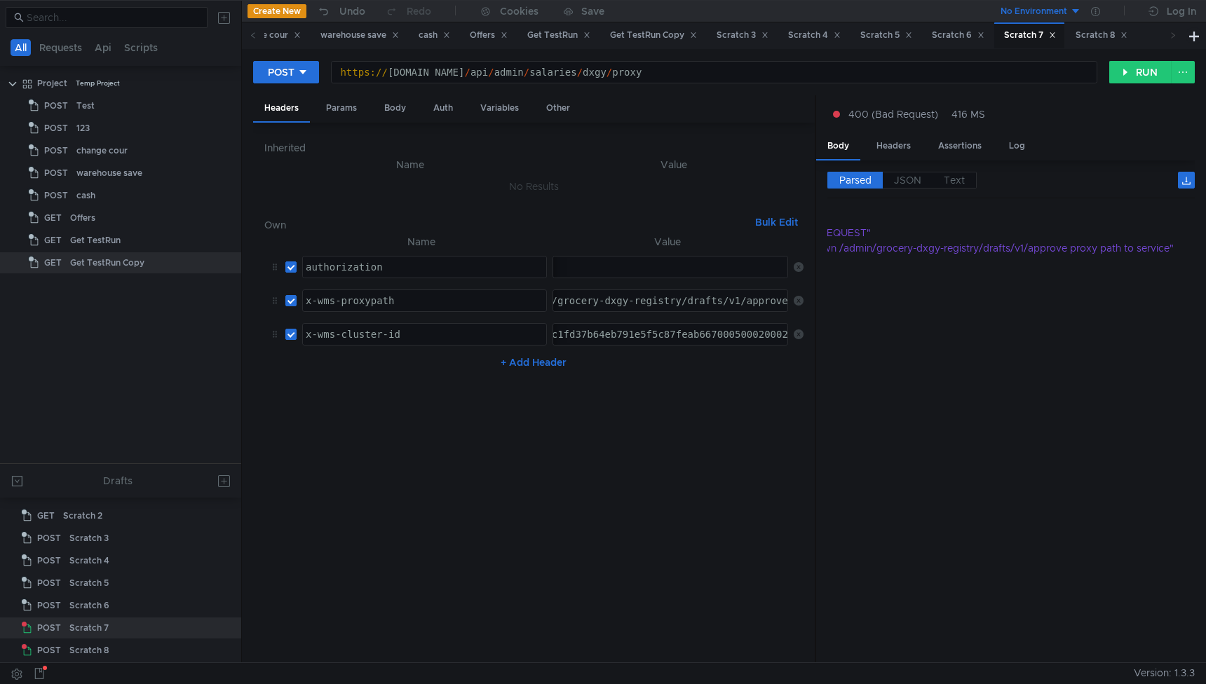
scroll to position [0, 0]
click at [617, 306] on div "/admin/grocery-dxgy-registry/drafts/v1/approve" at bounding box center [651, 312] width 277 height 34
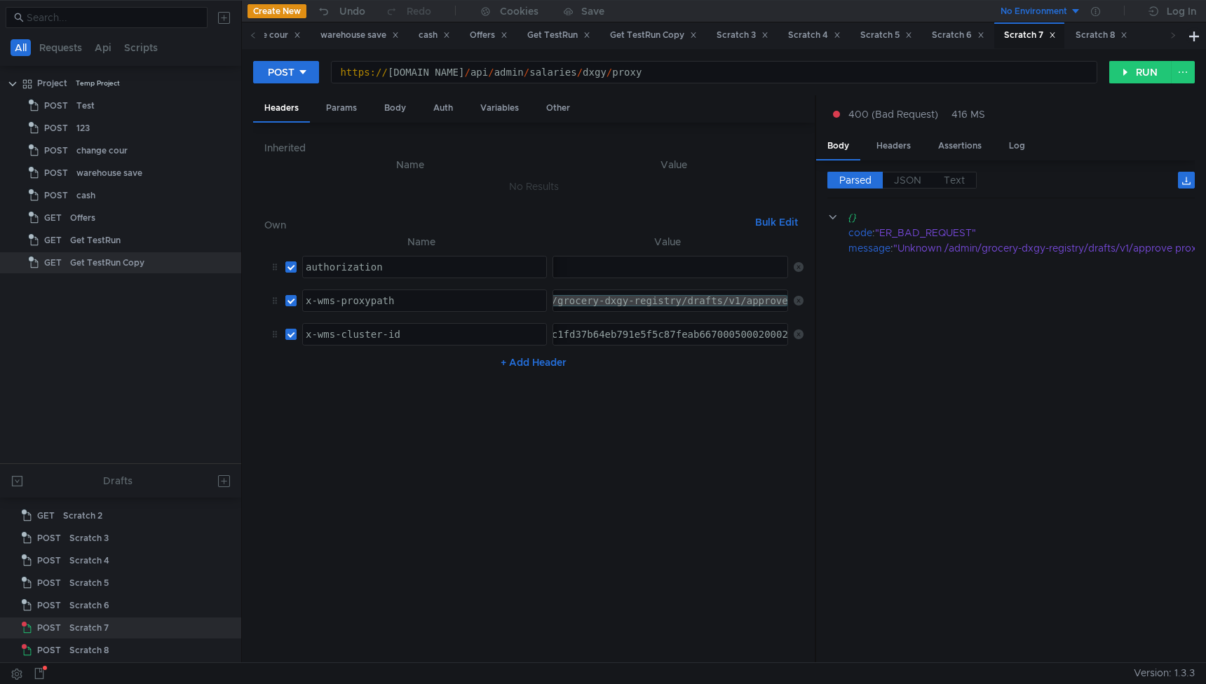
paste textarea "change-status"
type textarea "/admin/grocery-dxgy-registry/drafts/v1/change-status"
click at [399, 109] on div "Body" at bounding box center [395, 108] width 44 height 26
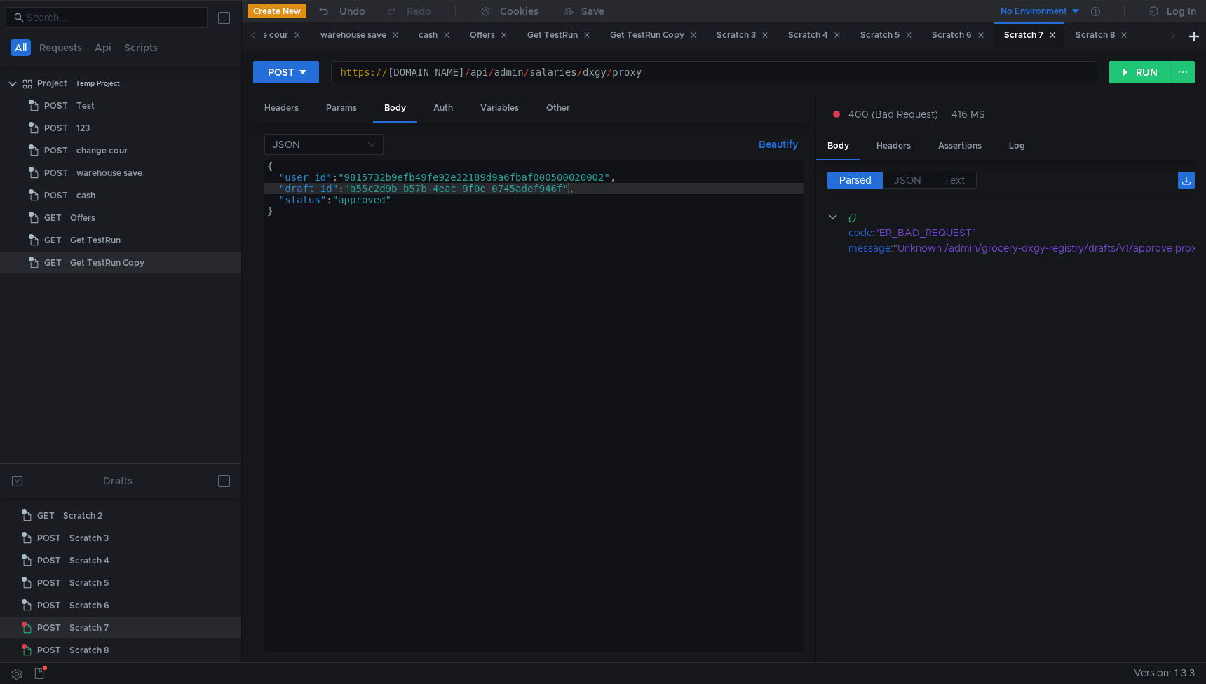
click at [358, 188] on div "{ "user_id" : "9815732b9efb49fe92e22189d9a6fbaf000500020002" , "draft_id" : "a5…" at bounding box center [533, 418] width 539 height 514
paste textarea "8bd73f74-214c-4d14-a682-9903a7aa3e"
type textarea ""draft_id": "8bd73f74-214c-4d14-a682-9903a7aa3e6f","
click at [1127, 72] on button "RUN" at bounding box center [1140, 72] width 62 height 22
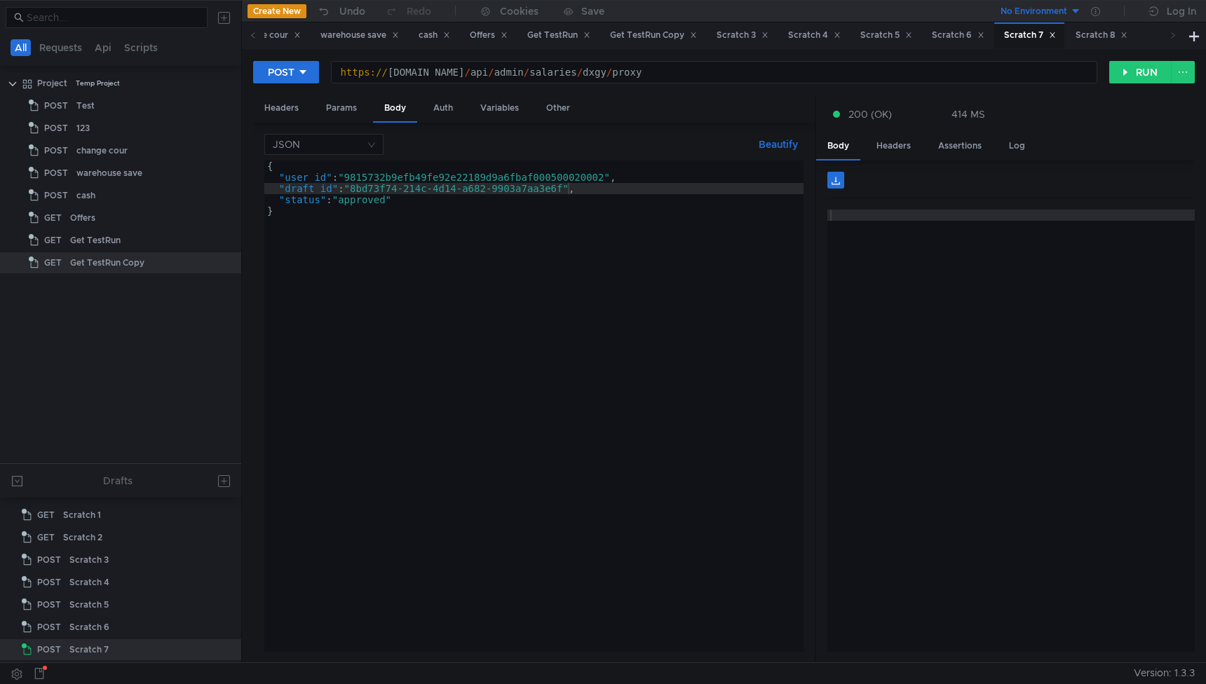
scroll to position [22, 0]
click at [734, 79] on div "https:// wms.lavka.tst.yandex.net / api / admin / salaries / dxgy / proxy" at bounding box center [714, 84] width 765 height 34
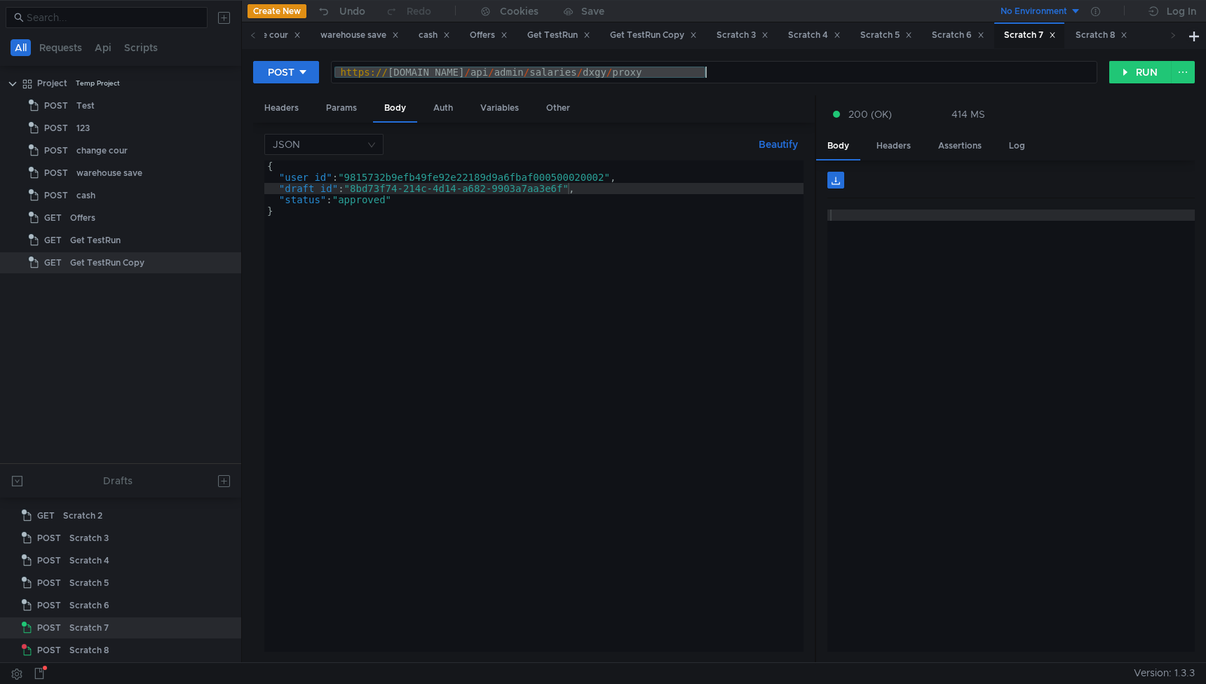
paste textarea "data ="
type textarea "[URL][DOMAIN_NAME]"
click at [386, 379] on div "{ "user_id" : "9815732b9efb49fe92e22189d9a6fbaf000500020002" , "draft_id" : "8b…" at bounding box center [533, 418] width 539 height 514
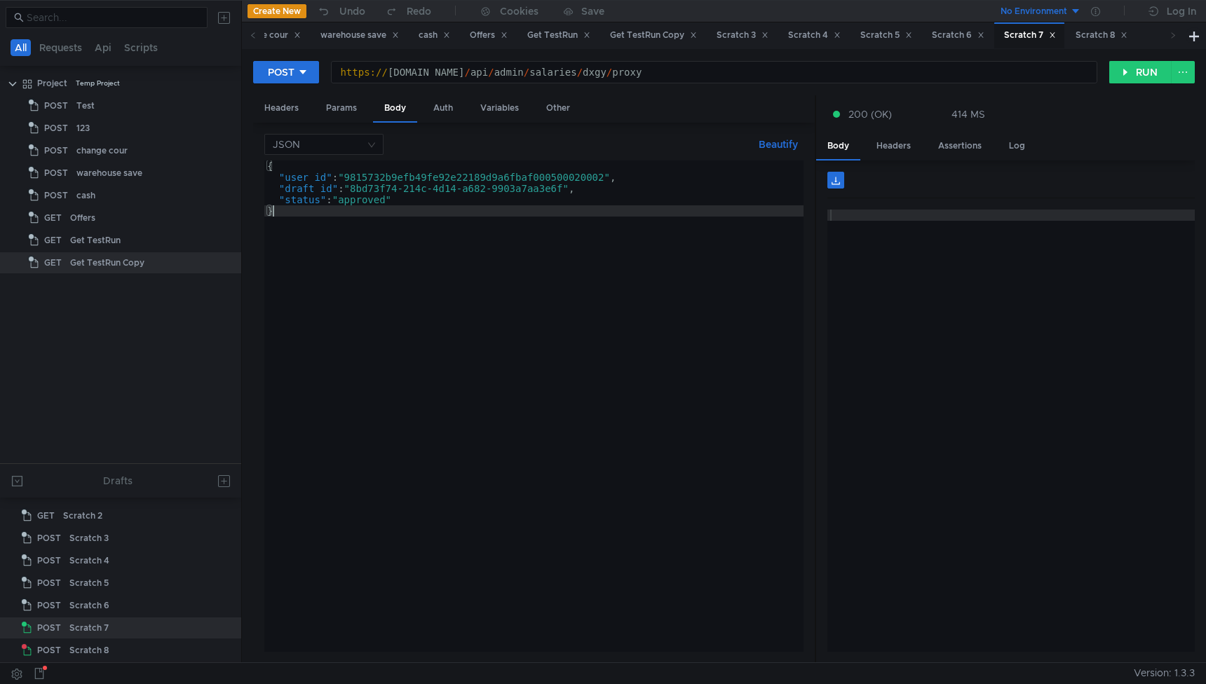
click at [499, 395] on div "{ "user_id" : "9815732b9efb49fe92e22189d9a6fbaf000500020002" , "draft_id" : "8b…" at bounding box center [533, 418] width 539 height 514
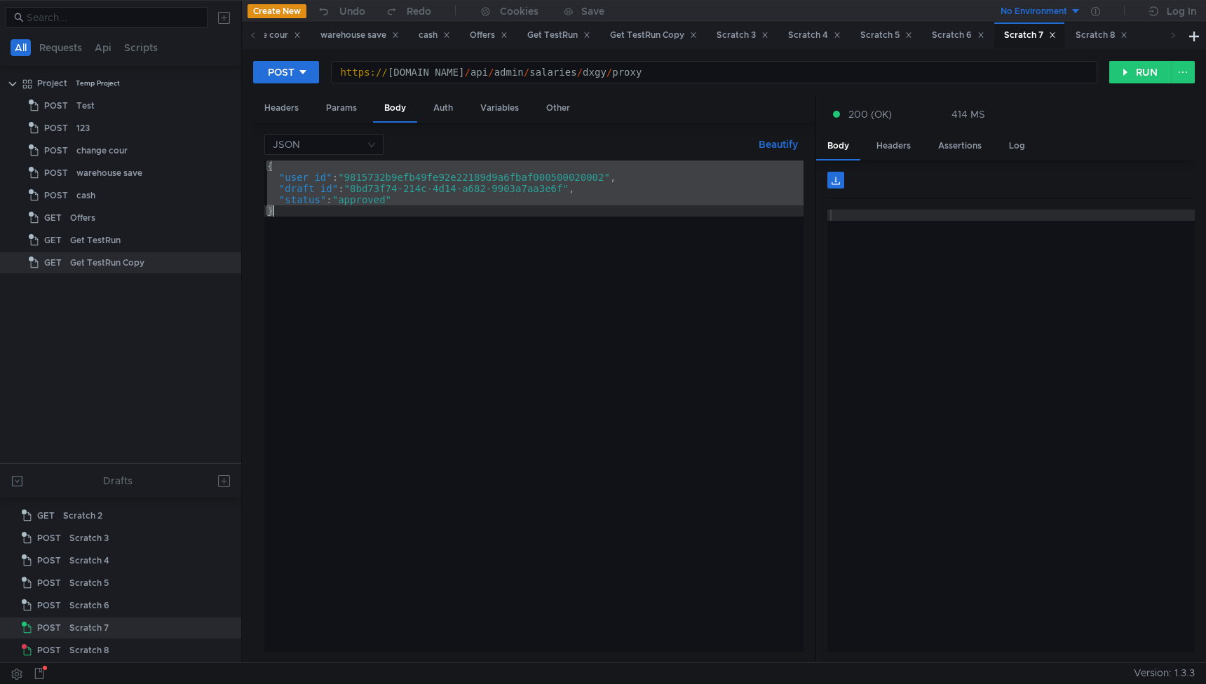
click at [768, 151] on button "Beautify" at bounding box center [778, 144] width 50 height 17
click at [681, 268] on div "{ "user_id" : "9815732b9efb49fe92e22189d9a6fbaf000500020002" , "draft_id" : "8b…" at bounding box center [533, 418] width 539 height 514
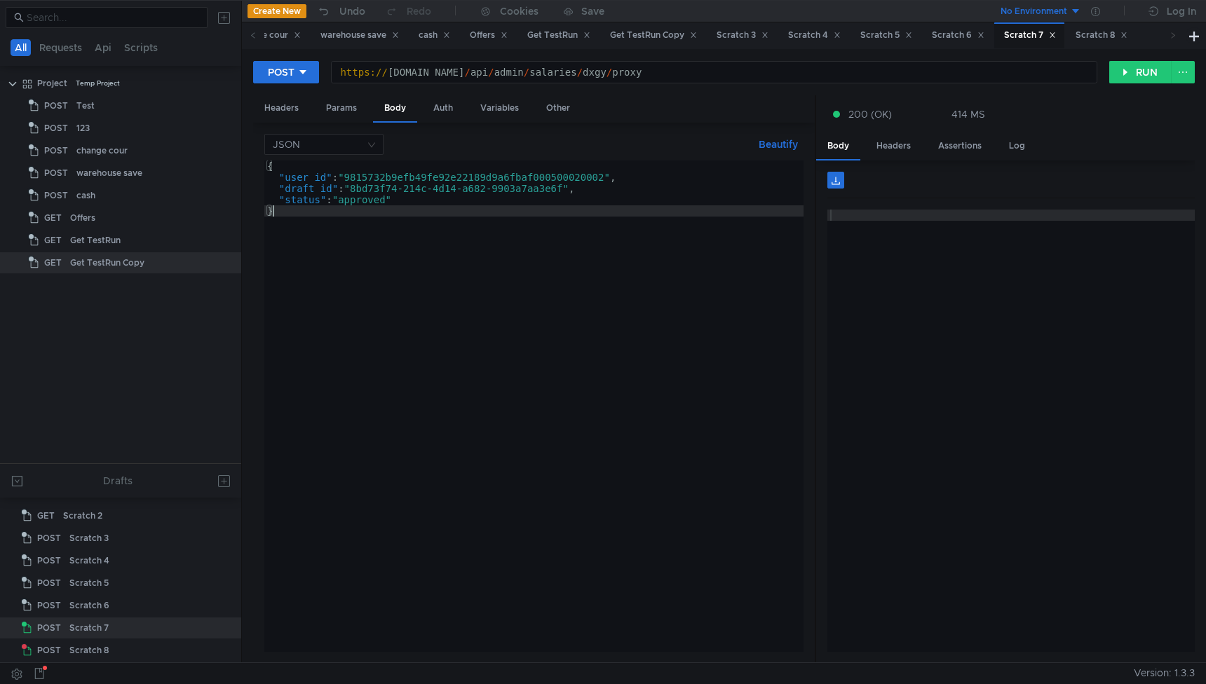
type textarea ""status": "approved" }"
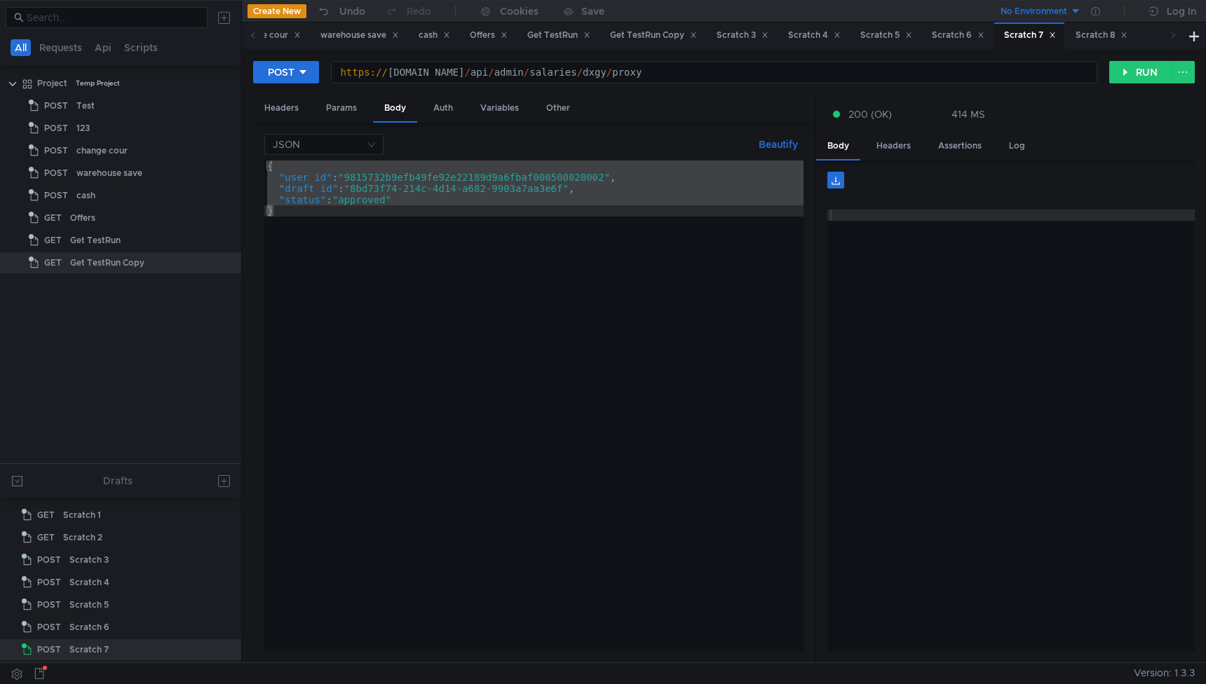
scroll to position [22, 0]
click at [444, 111] on div "Auth" at bounding box center [443, 108] width 42 height 26
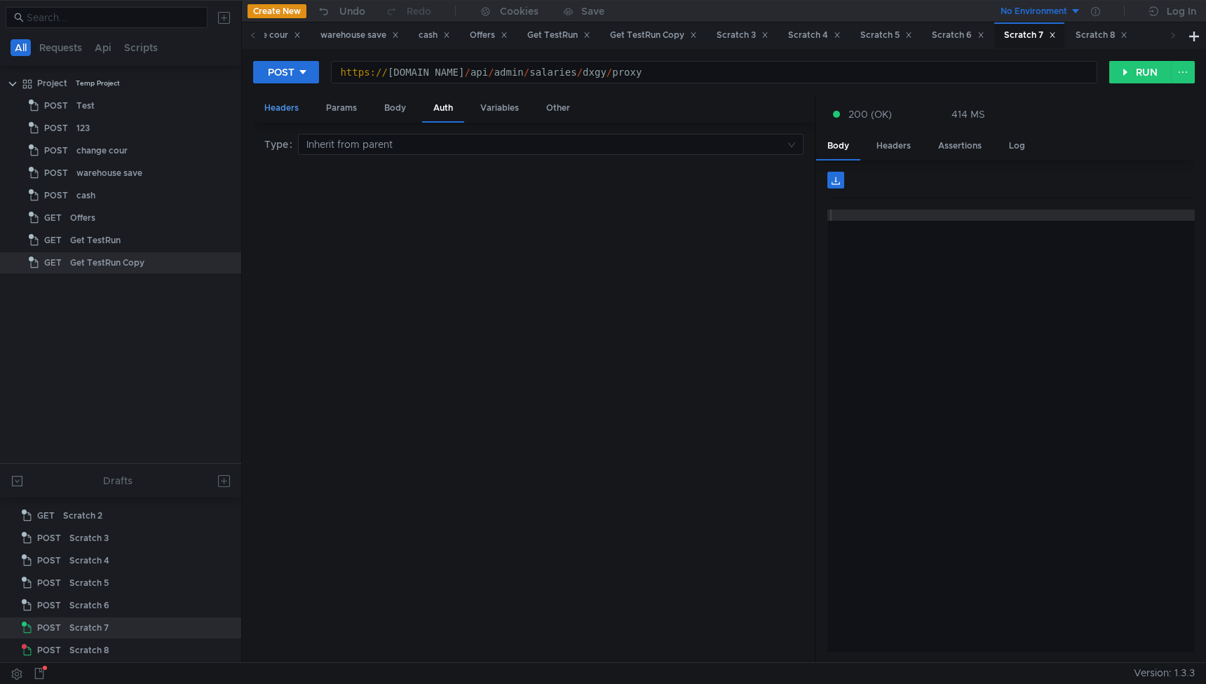
click at [290, 109] on div "Headers" at bounding box center [281, 108] width 57 height 26
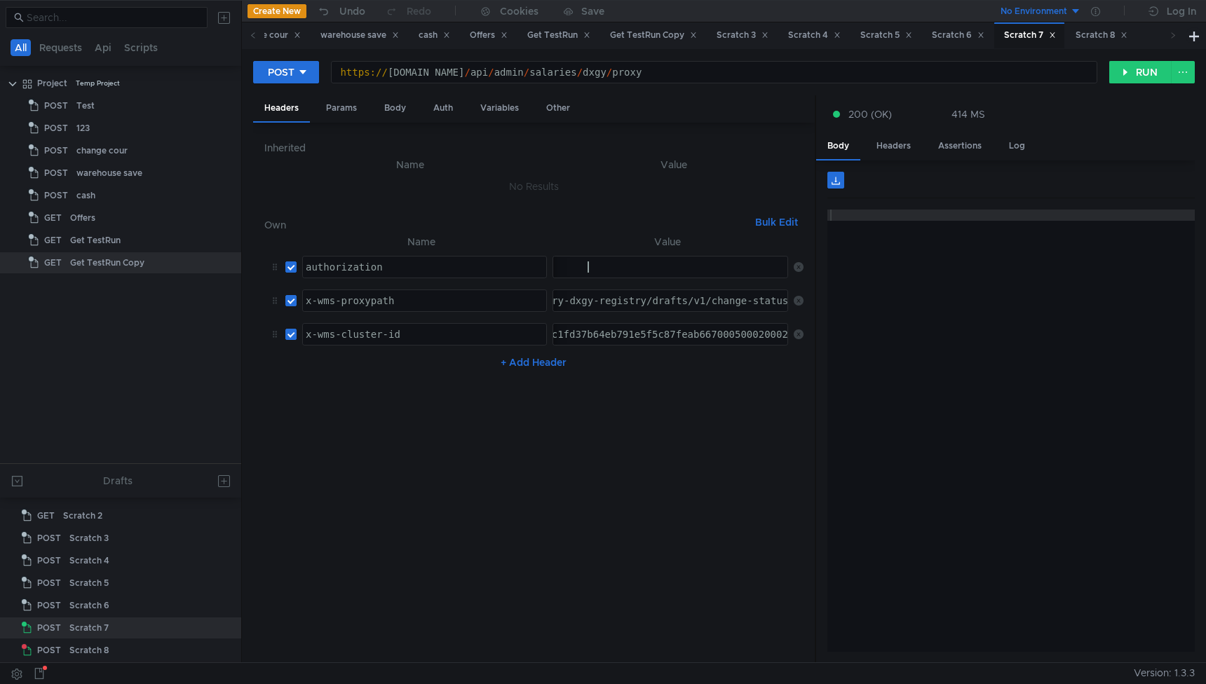
click at [586, 265] on div "[AUTH_TOKEN]" at bounding box center [670, 267] width 234 height 21
drag, startPoint x: 594, startPoint y: 270, endPoint x: 441, endPoint y: 270, distance: 152.8
click at [441, 270] on tr "authorization authorization ההההההההההההההההההההההההההההההההההההההההההההההההההה…" at bounding box center [533, 267] width 539 height 34
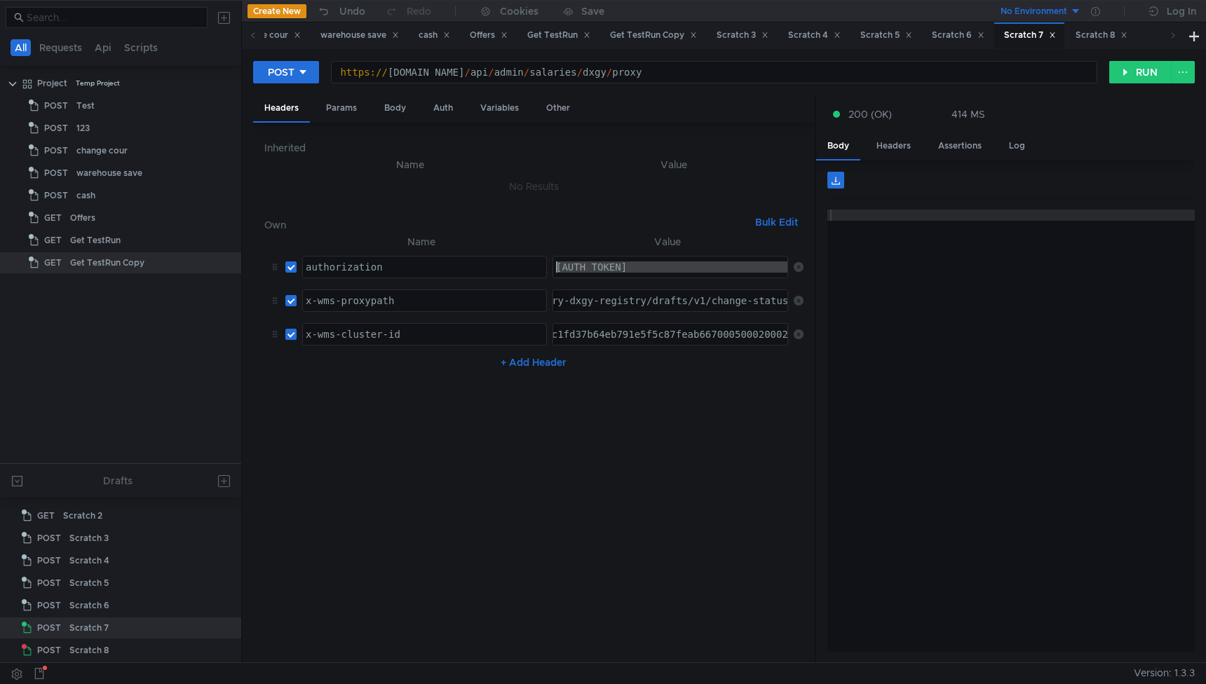
click at [409, 304] on div "x-wms-proxypath" at bounding box center [424, 312] width 243 height 34
click at [594, 302] on div "/admin/grocery-dxgy-registry/drafts/v1/change-status" at bounding box center [634, 312] width 312 height 34
click at [402, 344] on div "x-wms-cluster-id" at bounding box center [424, 346] width 243 height 34
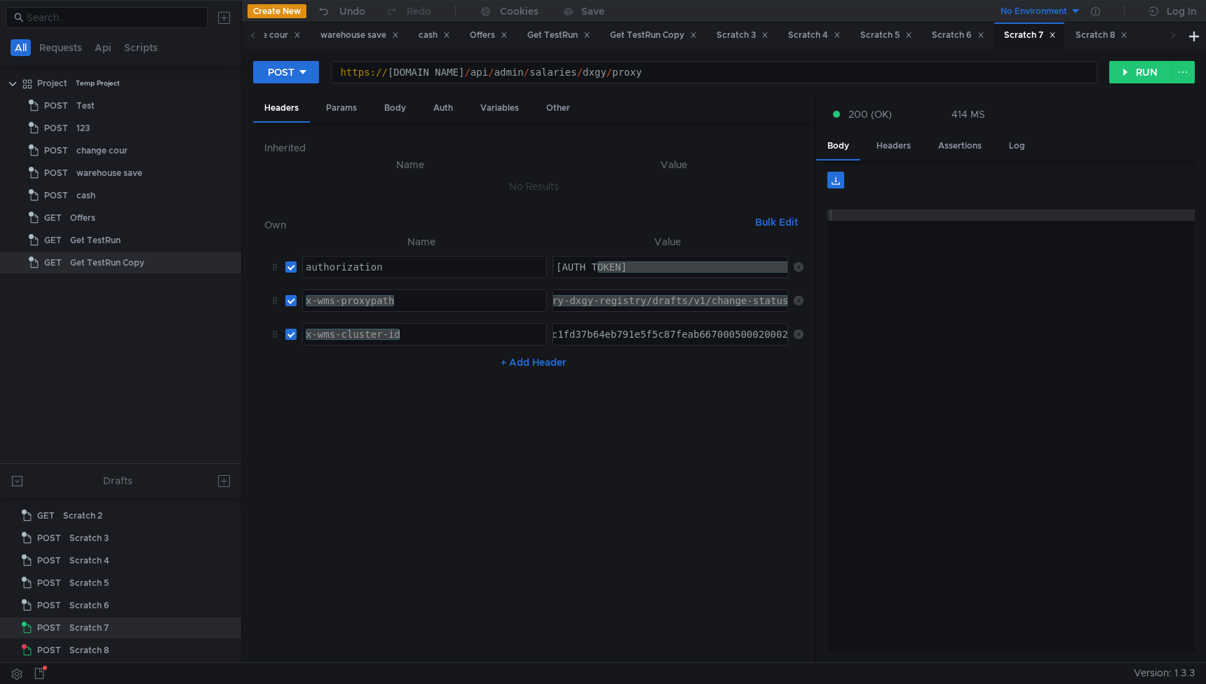
click at [571, 345] on div "fb58c1fd37b64eb791e5f5c87feab667000500020002 fb58c1fd37b64eb791e5f5c87feab66700…" at bounding box center [670, 334] width 236 height 22
click at [577, 336] on div "fb58c1fd37b64eb791e5f5c87feab667000500020002" at bounding box center [657, 346] width 265 height 34
click at [577, 336] on div "fb58c1fd37b64eb791e5f5c87feab667000500020002" at bounding box center [685, 346] width 265 height 34
click at [681, 423] on nz-table "Name Value authorization authorization הההההההההההההההההההההההההההההההההההההההה…" at bounding box center [533, 442] width 539 height 419
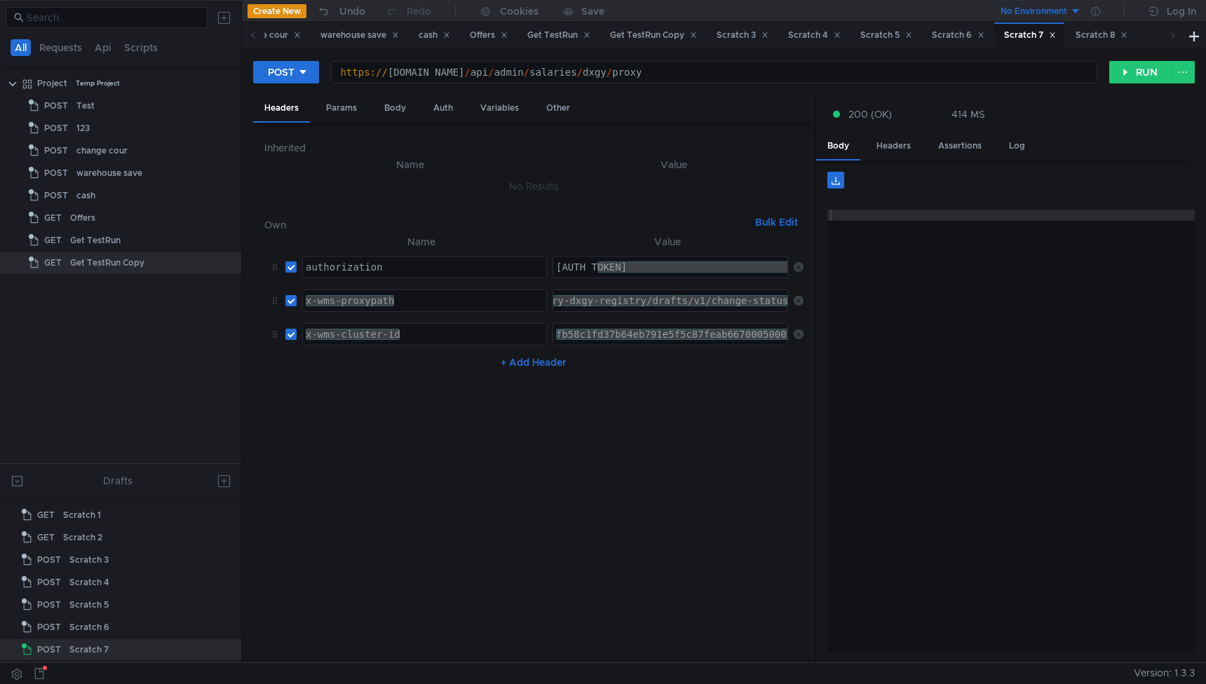
scroll to position [22, 0]
